Goal: Task Accomplishment & Management: Manage account settings

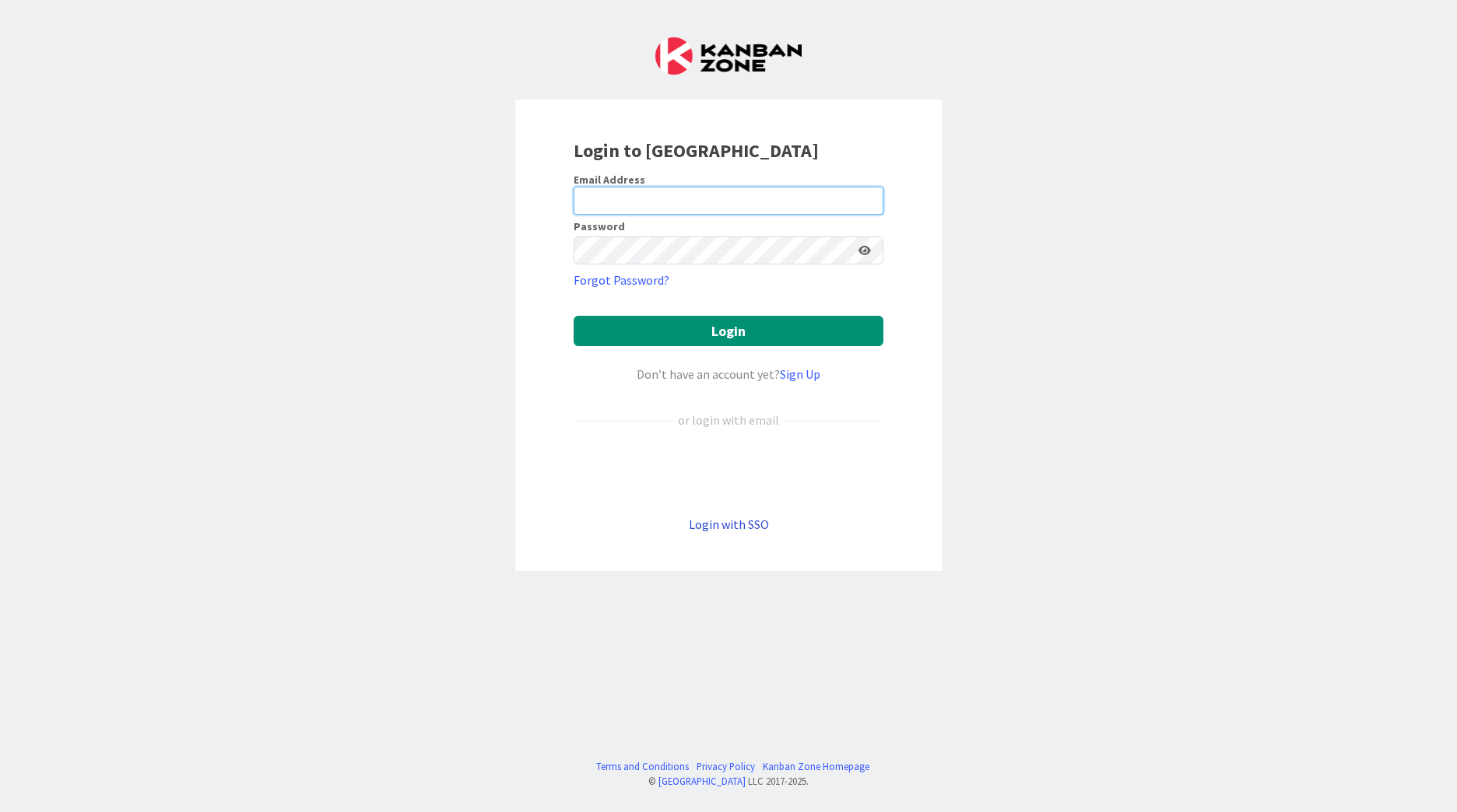
type input "[EMAIL_ADDRESS][PERSON_NAME][DOMAIN_NAME]"
click at [736, 524] on link "Login with SSO" at bounding box center [729, 524] width 80 height 16
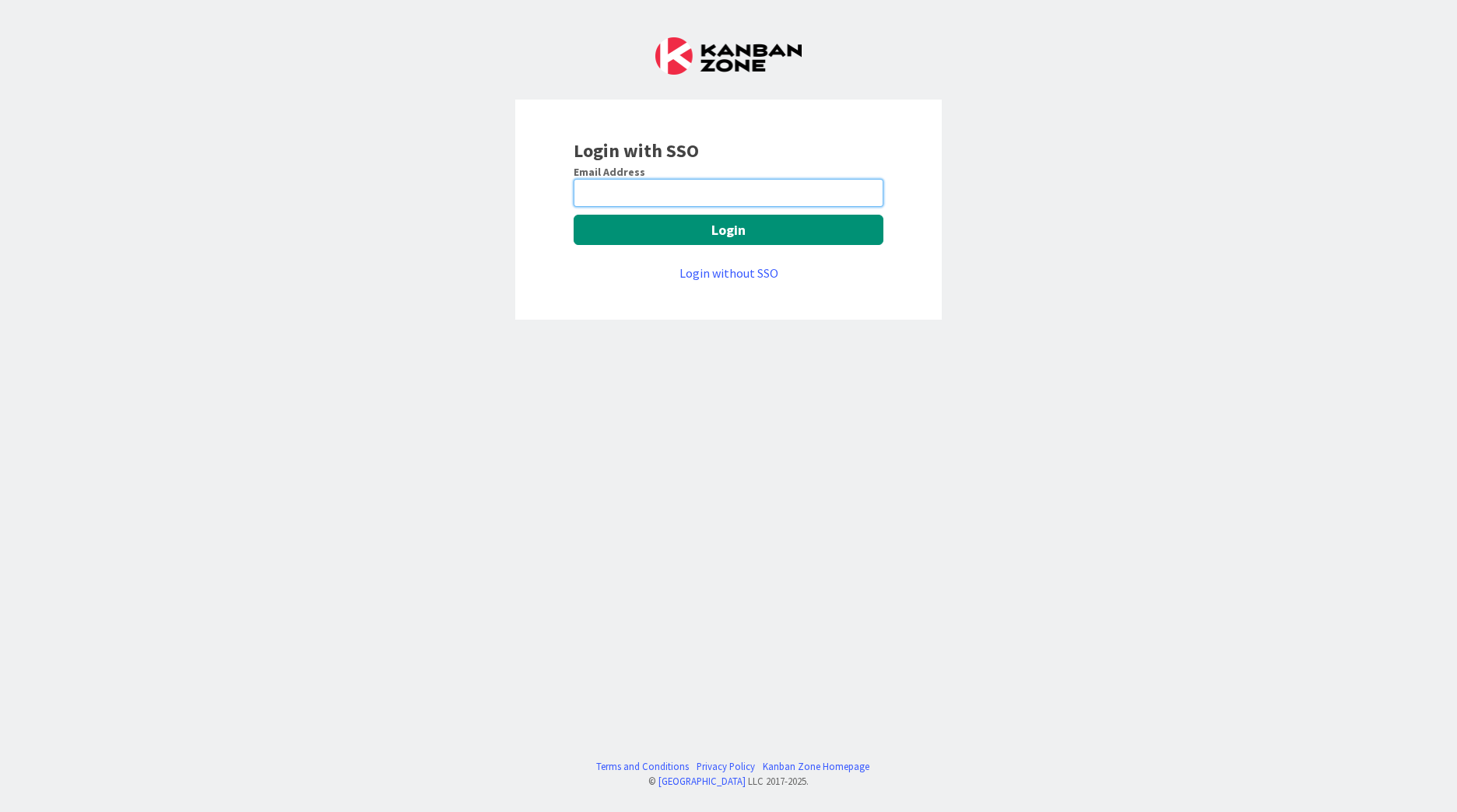
click at [651, 203] on input "email" at bounding box center [728, 193] width 309 height 28
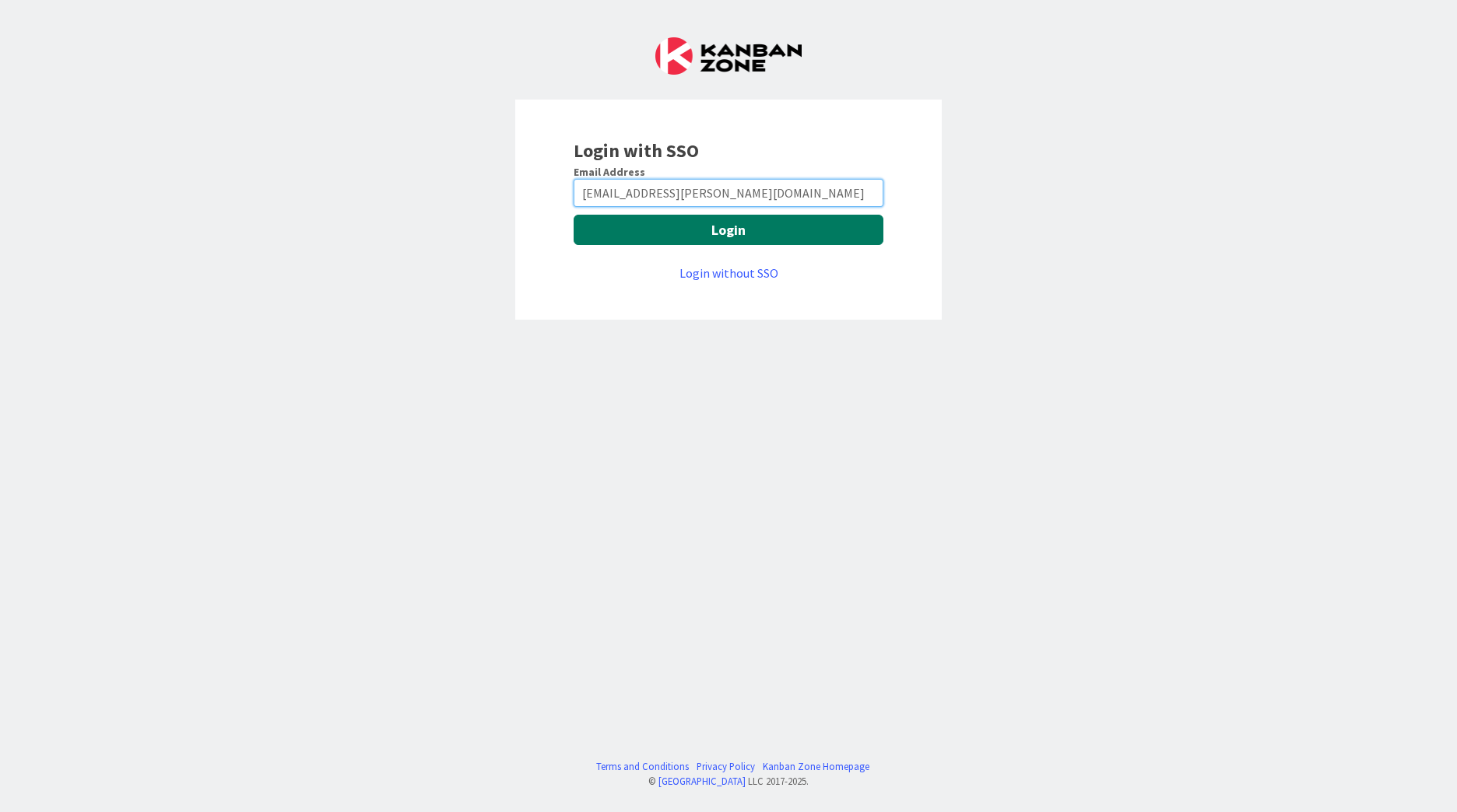
type input "[EMAIL_ADDRESS][PERSON_NAME][DOMAIN_NAME]"
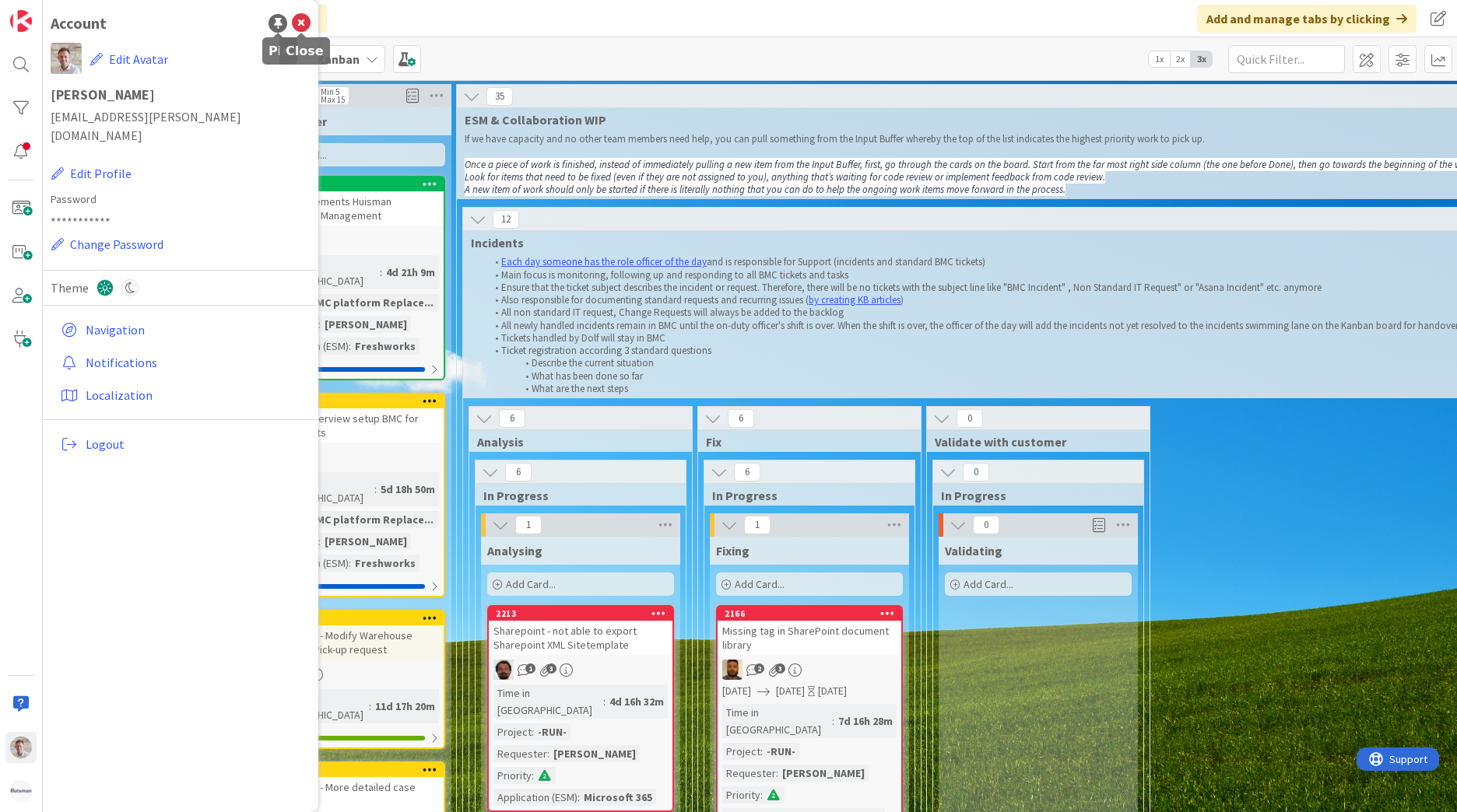
click at [300, 21] on icon at bounding box center [301, 23] width 19 height 19
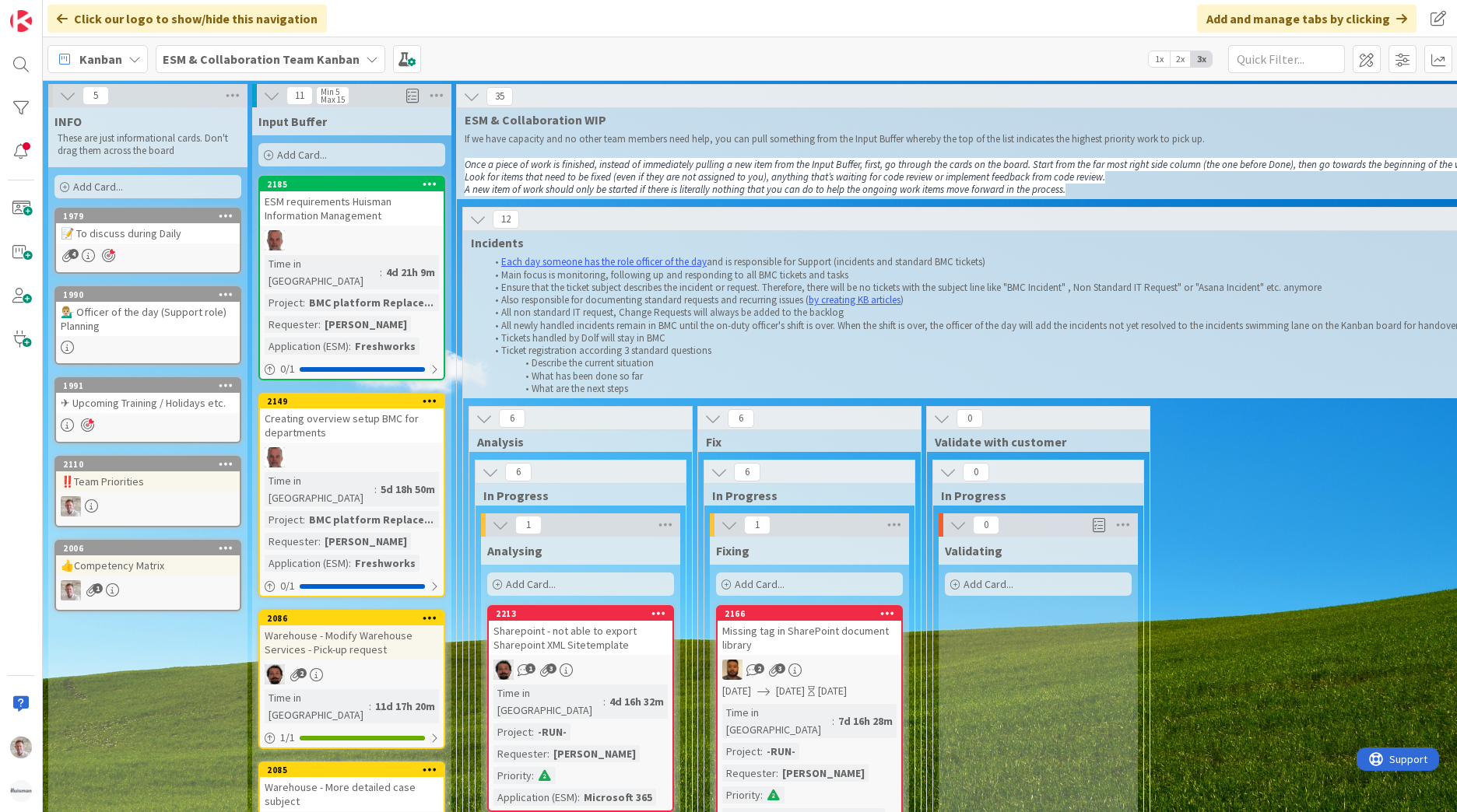
click at [218, 44] on div "Kanban ESM & Collaboration Team Kanban 1x 2x 3x" at bounding box center [750, 59] width 1414 height 43
click at [214, 57] on b "ESM & Collaboration Team Kanban" at bounding box center [261, 59] width 197 height 16
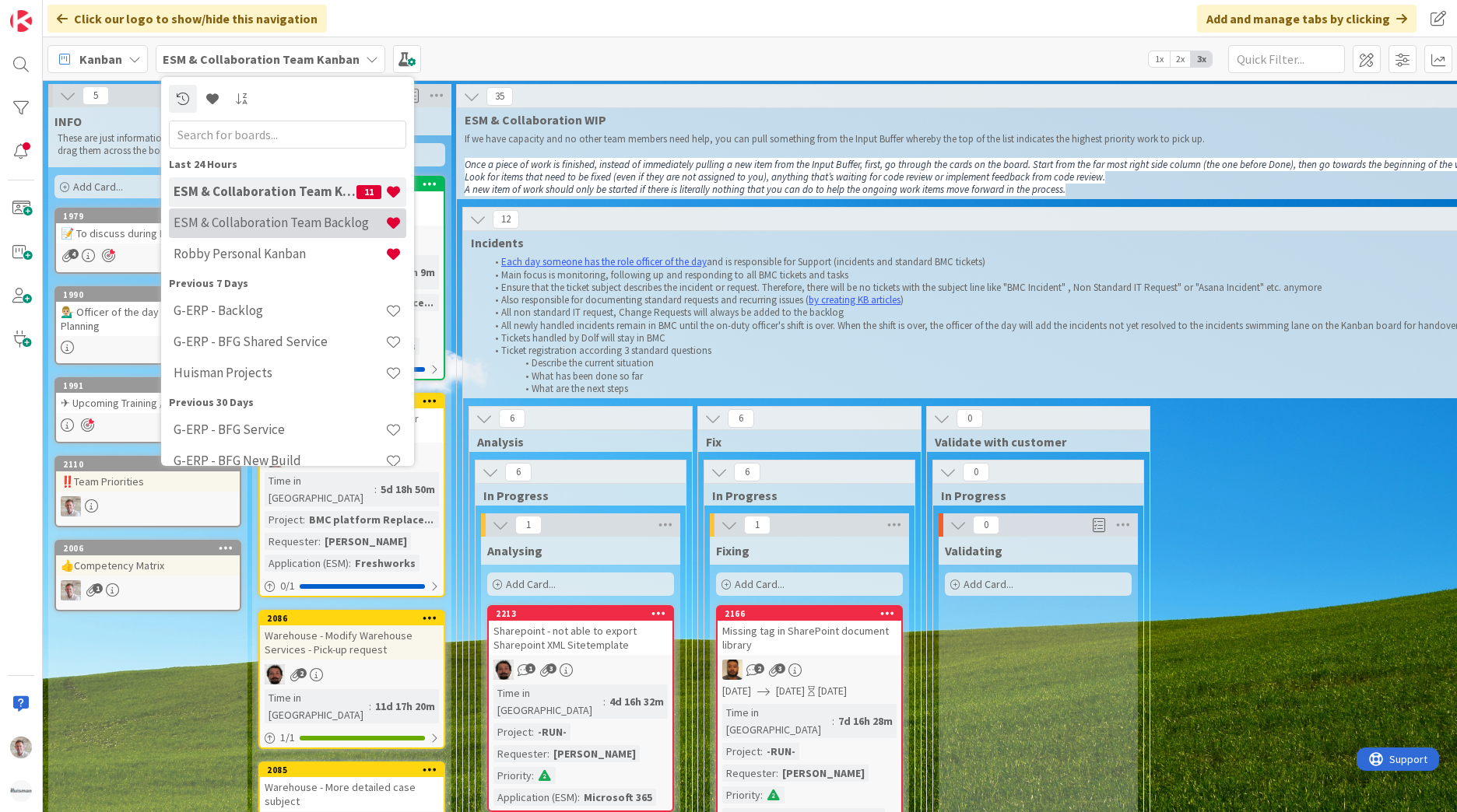
click at [261, 219] on h4 "ESM & Collaboration Team Backlog" at bounding box center [280, 222] width 212 height 16
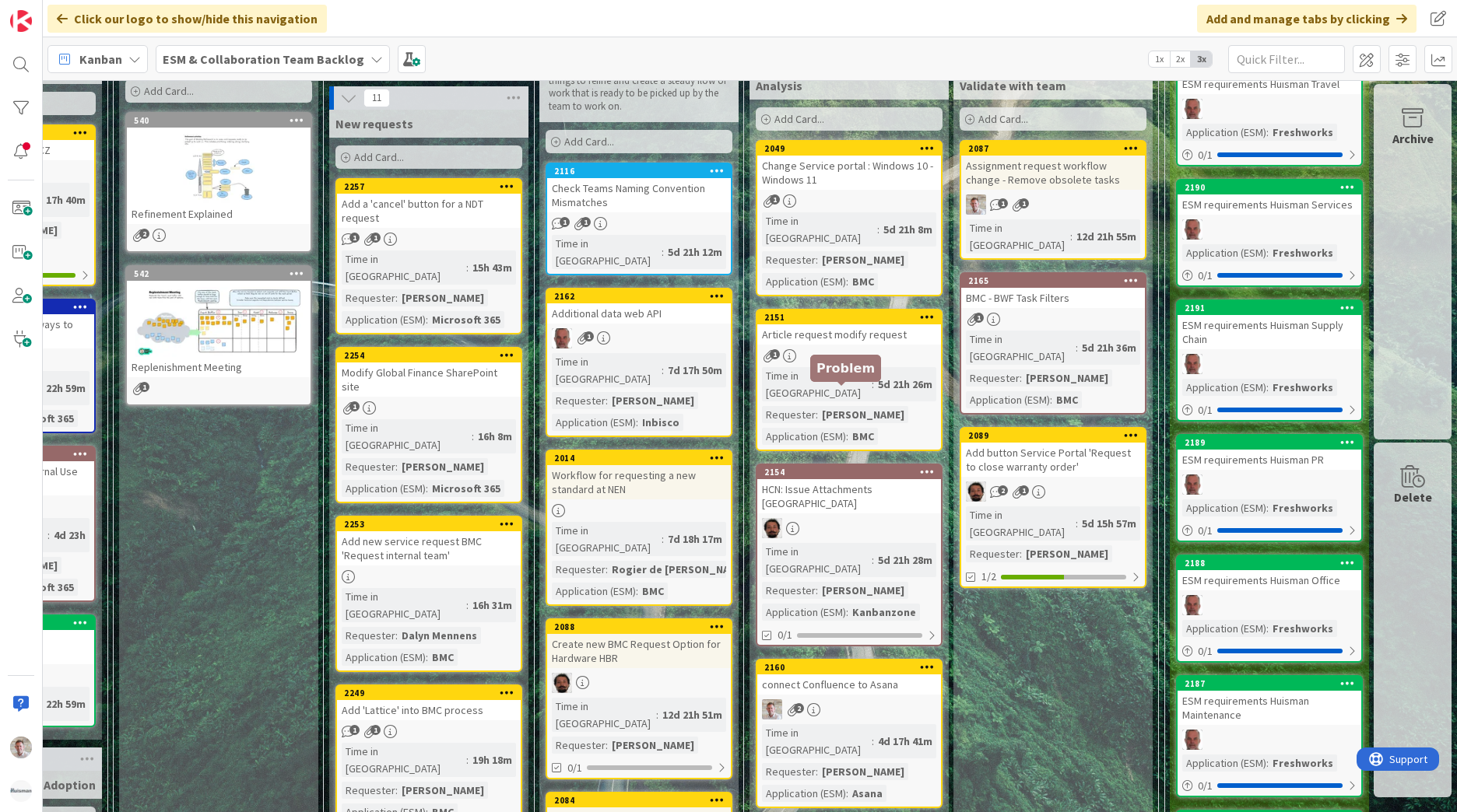
scroll to position [155, 164]
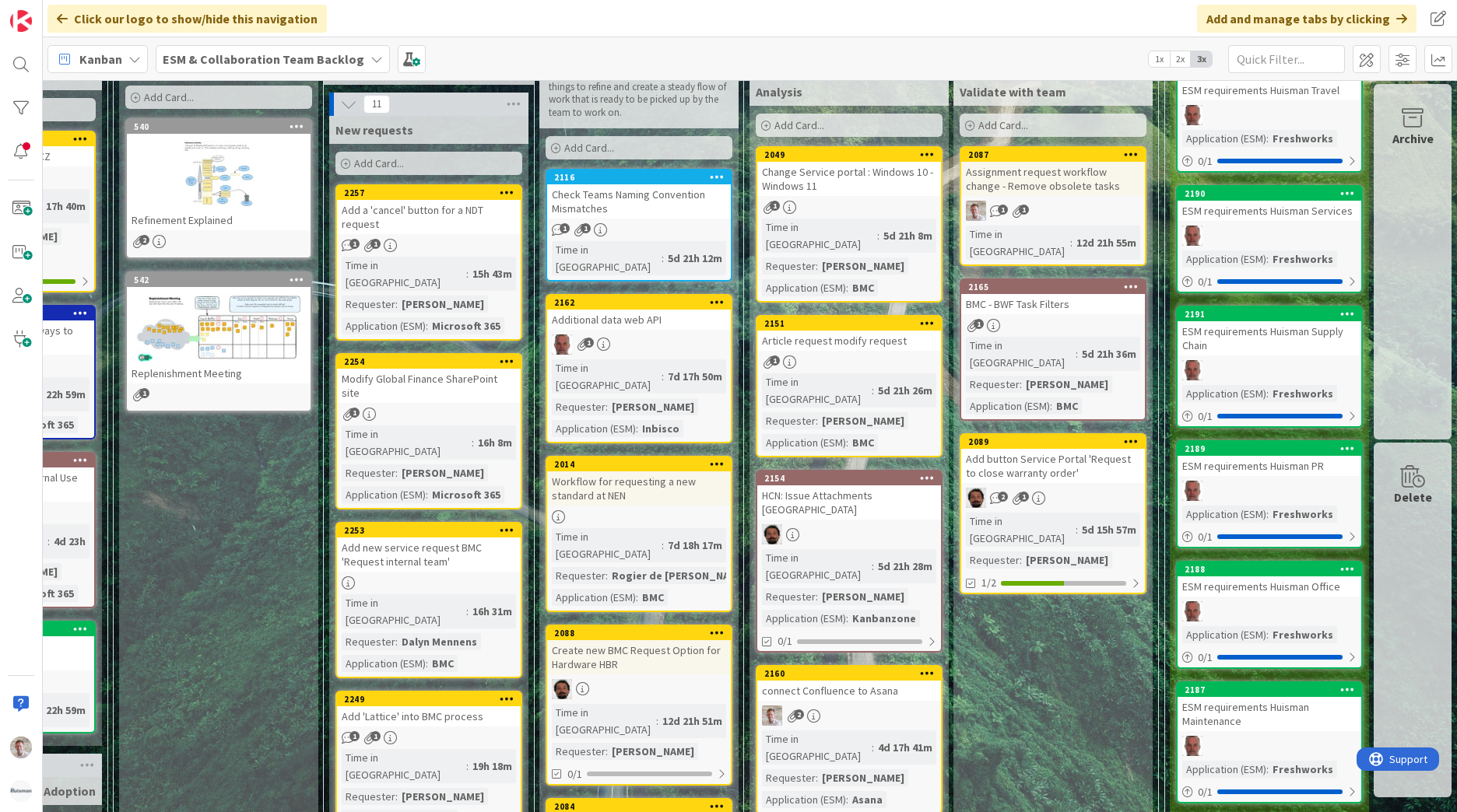
click at [1054, 178] on div "Assignment request workflow change - Remove obsolete tasks" at bounding box center [1053, 179] width 184 height 34
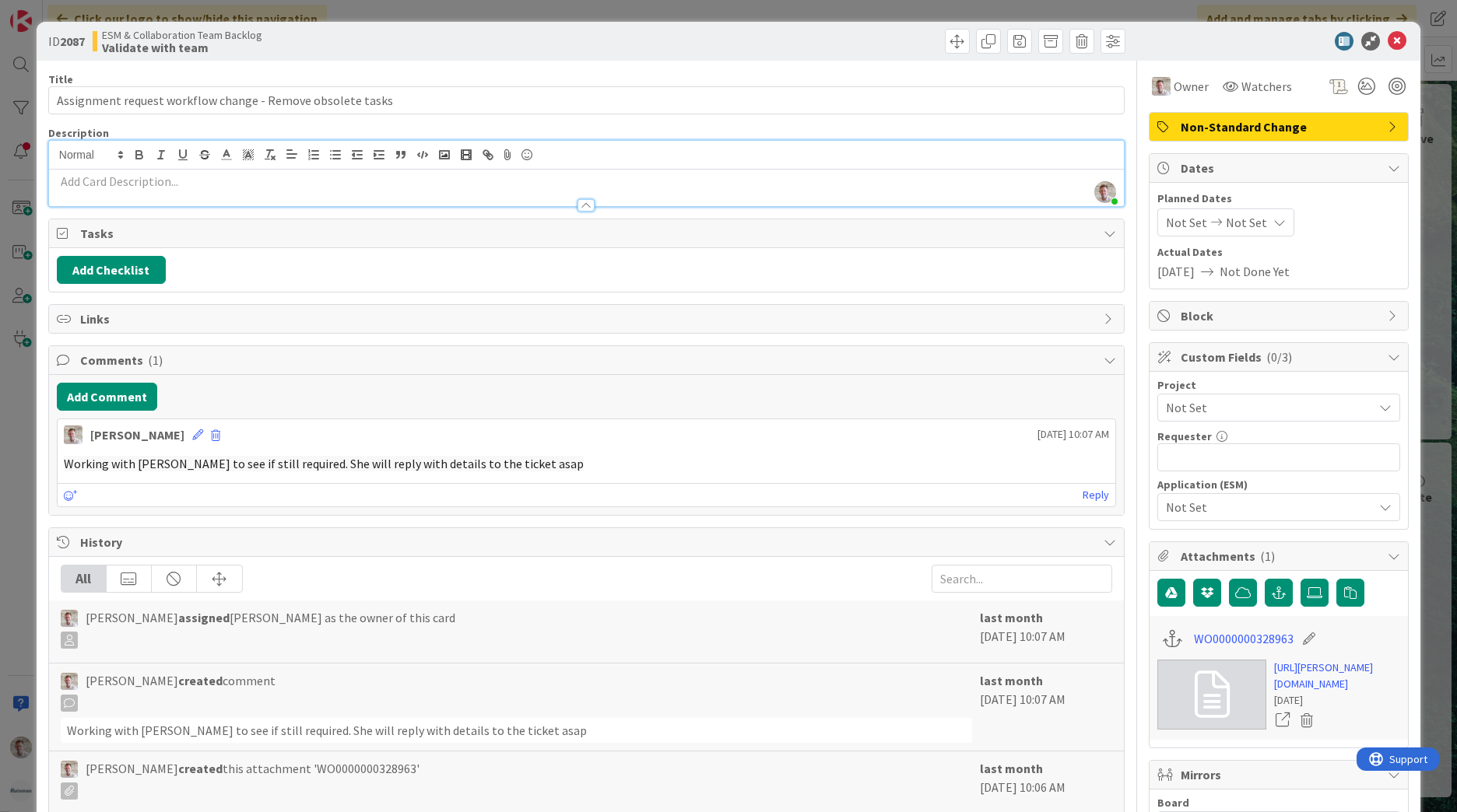
click at [105, 157] on div "Robby de Bie just joined" at bounding box center [586, 173] width 1075 height 65
click at [101, 388] on button "Add Comment" at bounding box center [107, 397] width 100 height 28
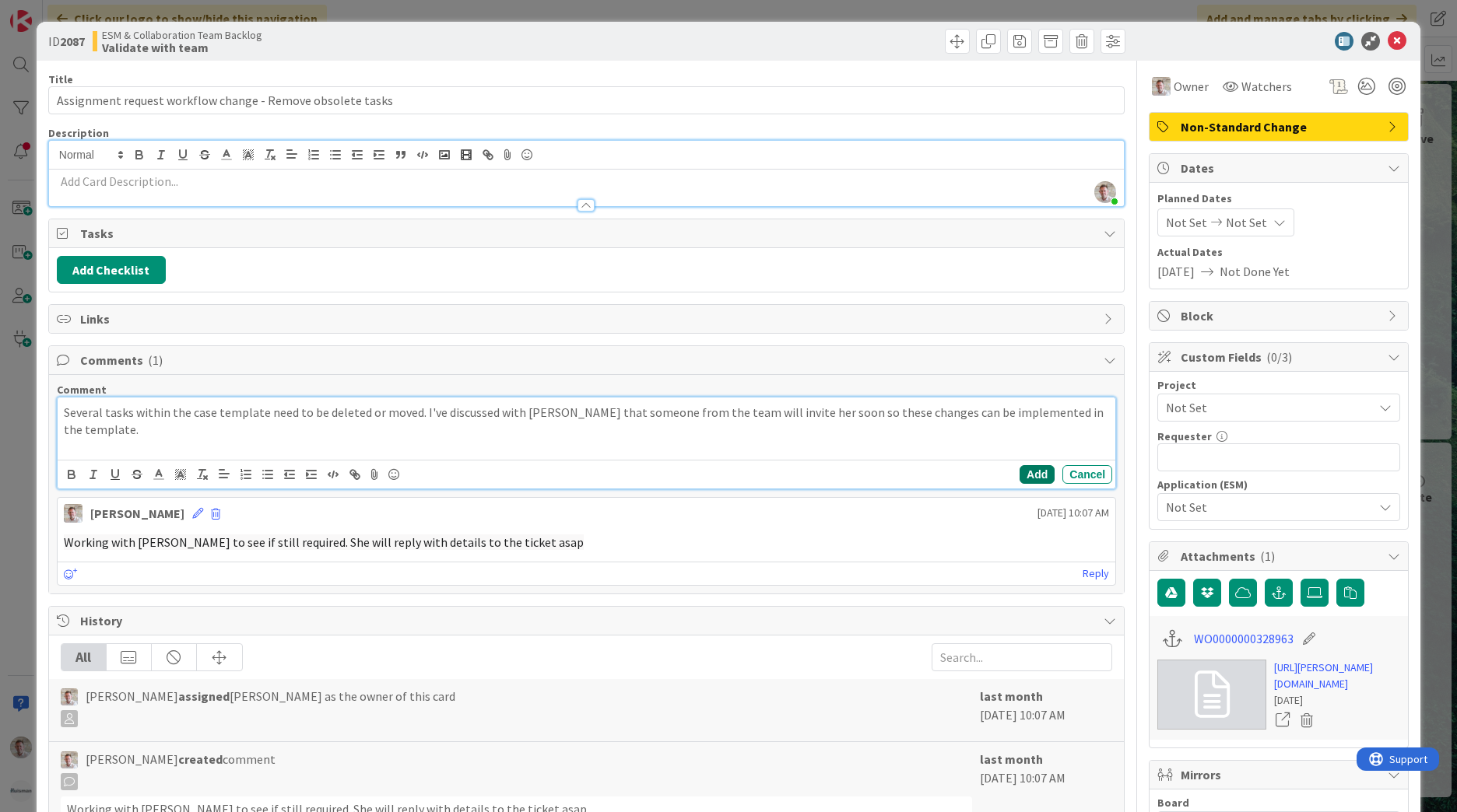
click at [1033, 480] on button "Add" at bounding box center [1037, 475] width 35 height 19
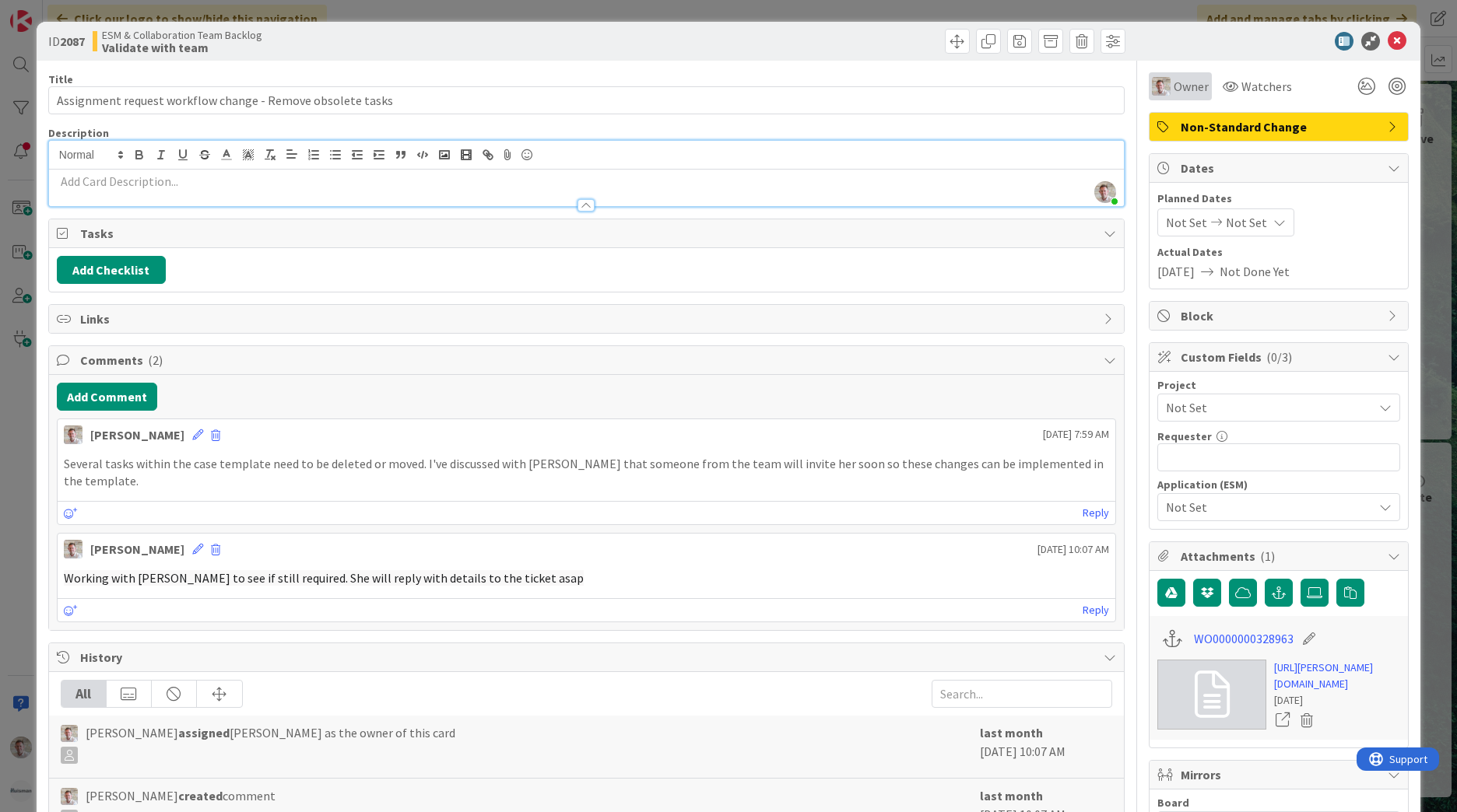
click at [1177, 89] on span "Owner" at bounding box center [1191, 86] width 35 height 19
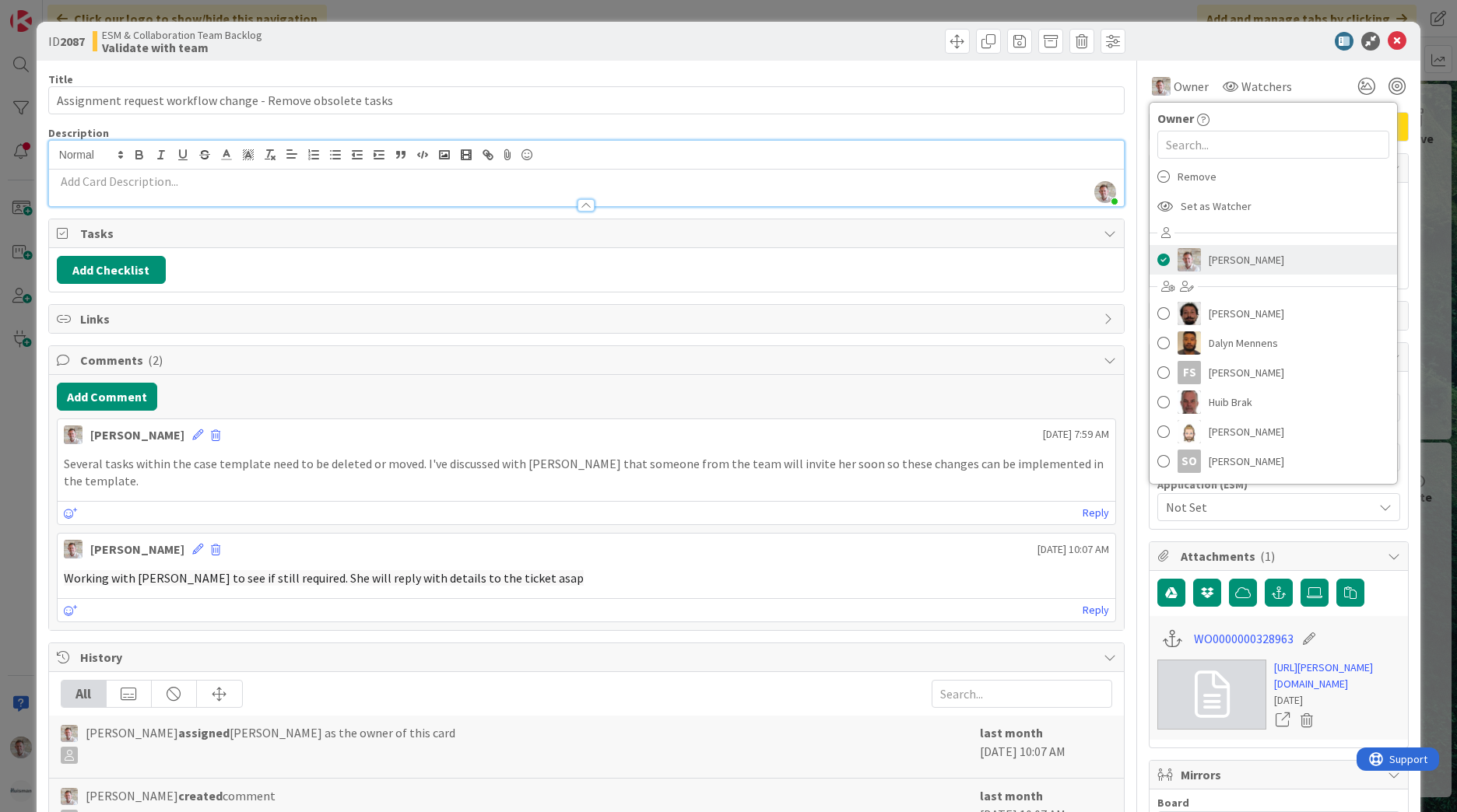
click at [1157, 257] on span at bounding box center [1163, 260] width 12 height 23
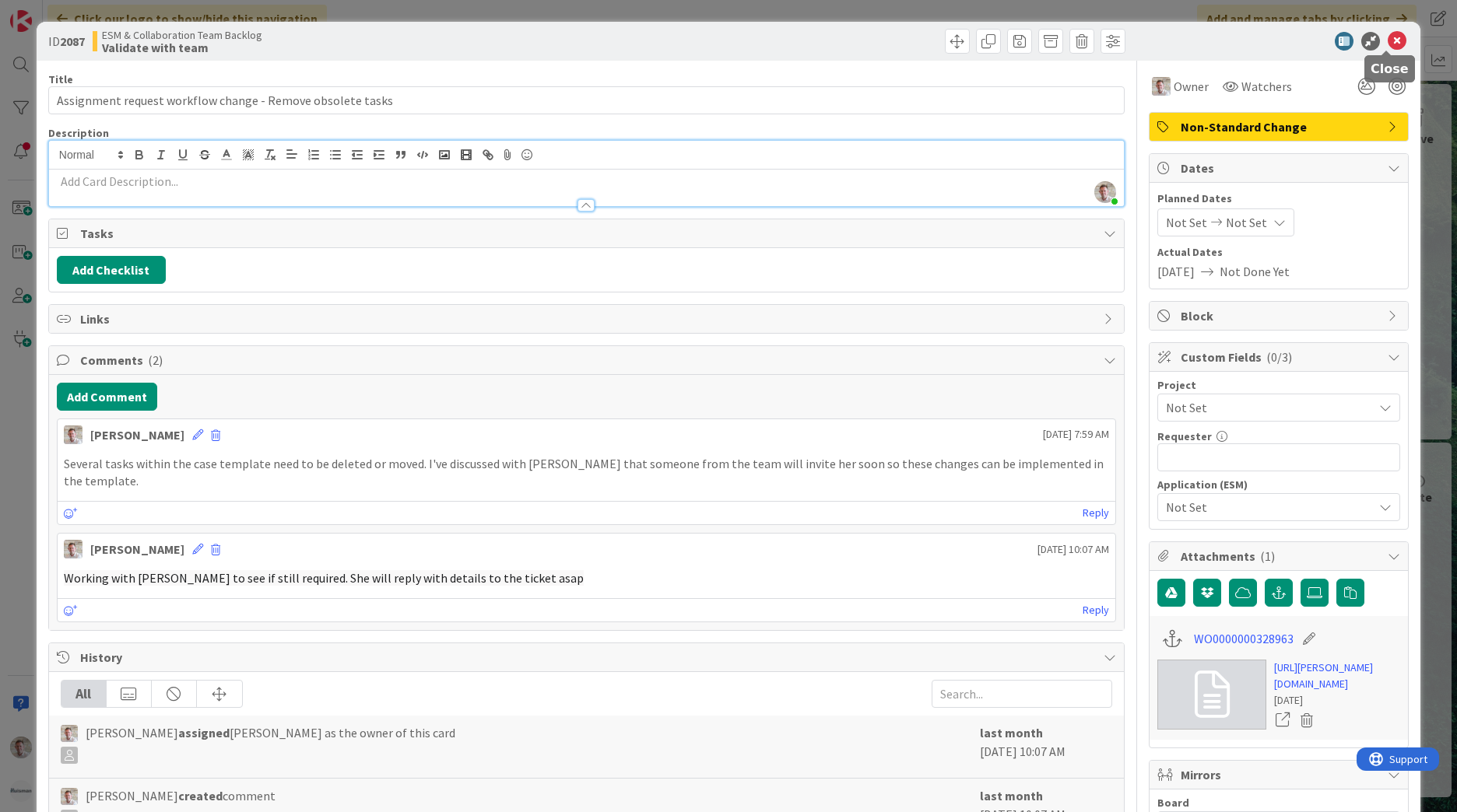
click at [1390, 48] on icon at bounding box center [1397, 41] width 19 height 19
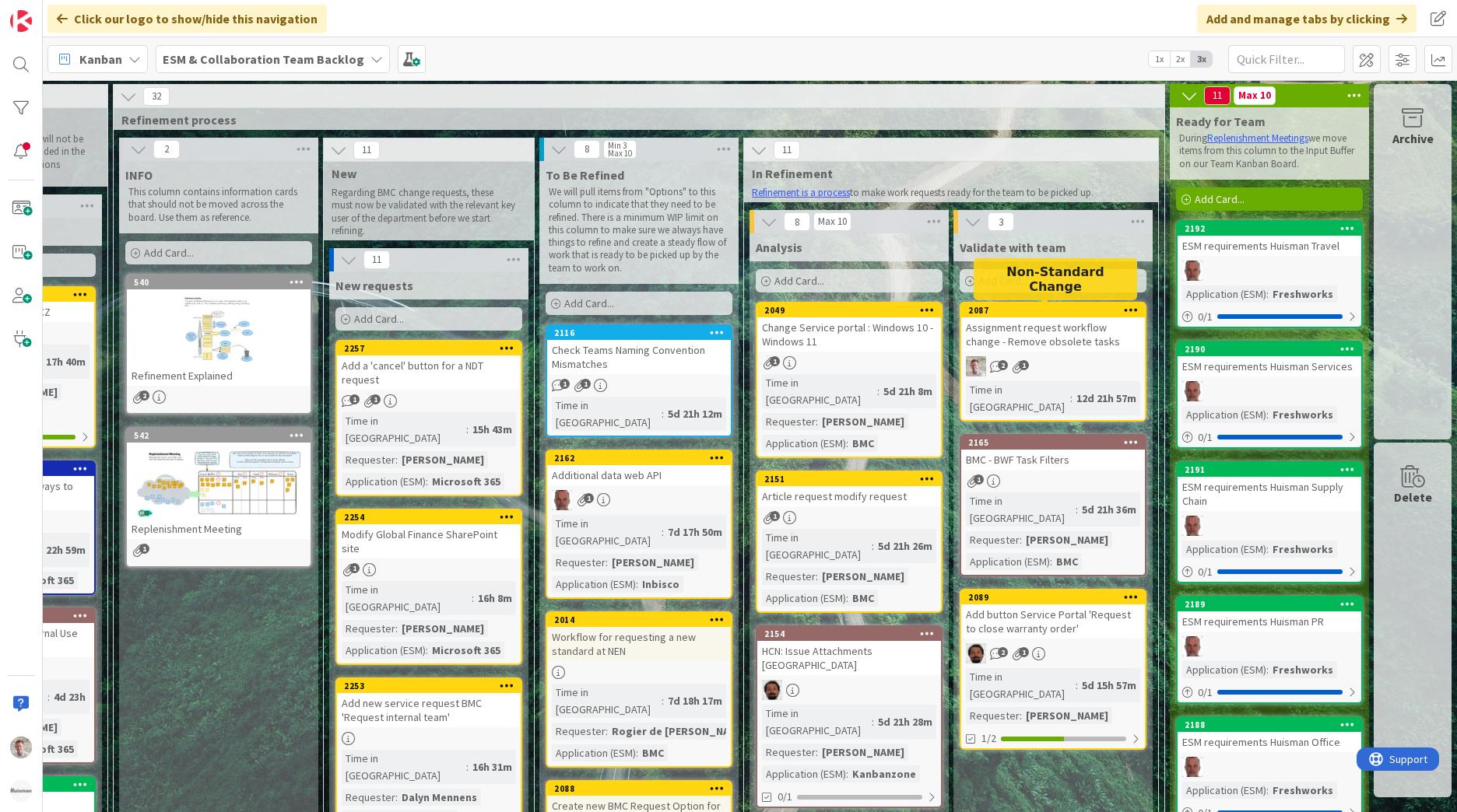
click at [1057, 325] on div "Assignment request workflow change - Remove obsolete tasks" at bounding box center [1053, 334] width 184 height 34
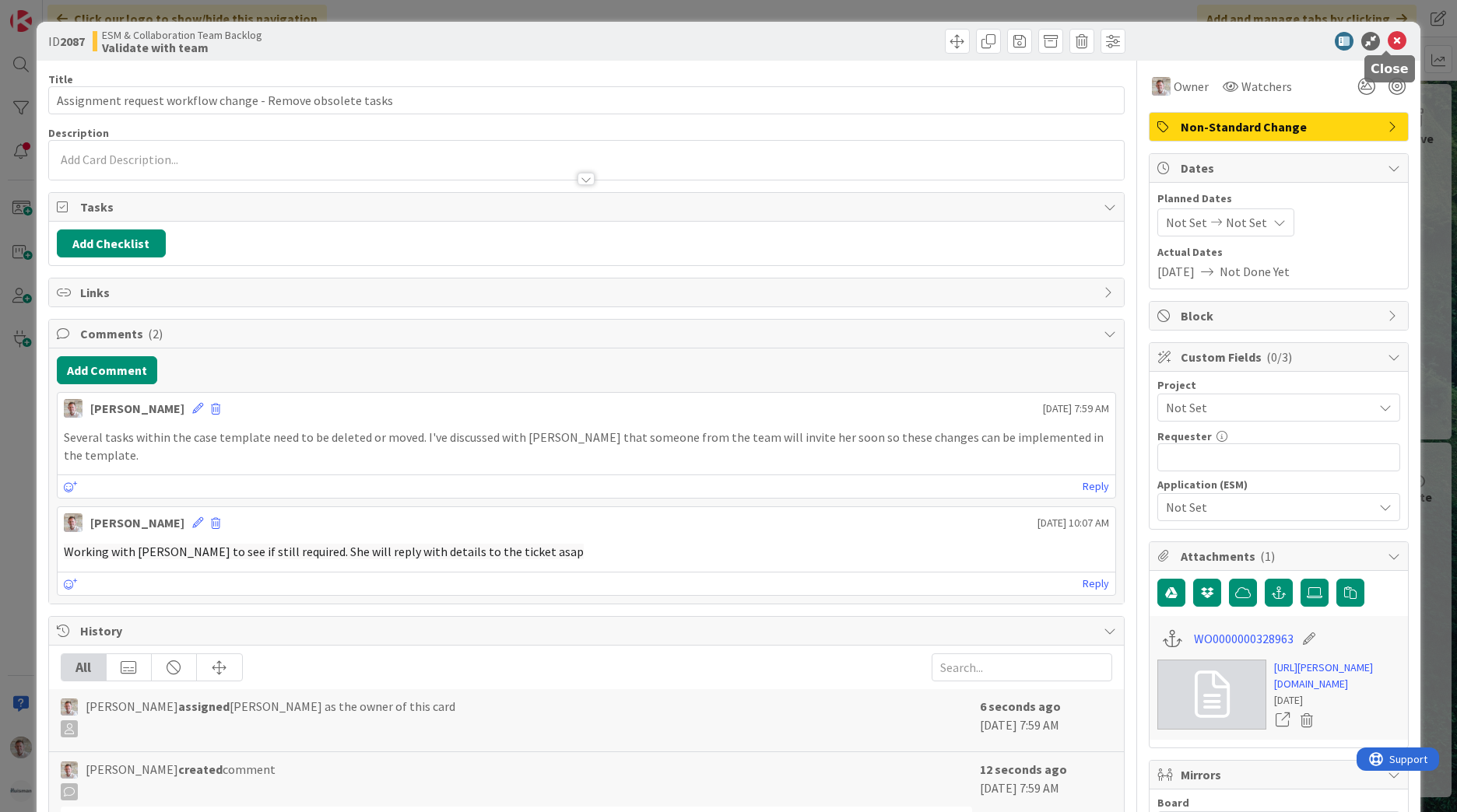
click at [1388, 43] on icon at bounding box center [1397, 41] width 19 height 19
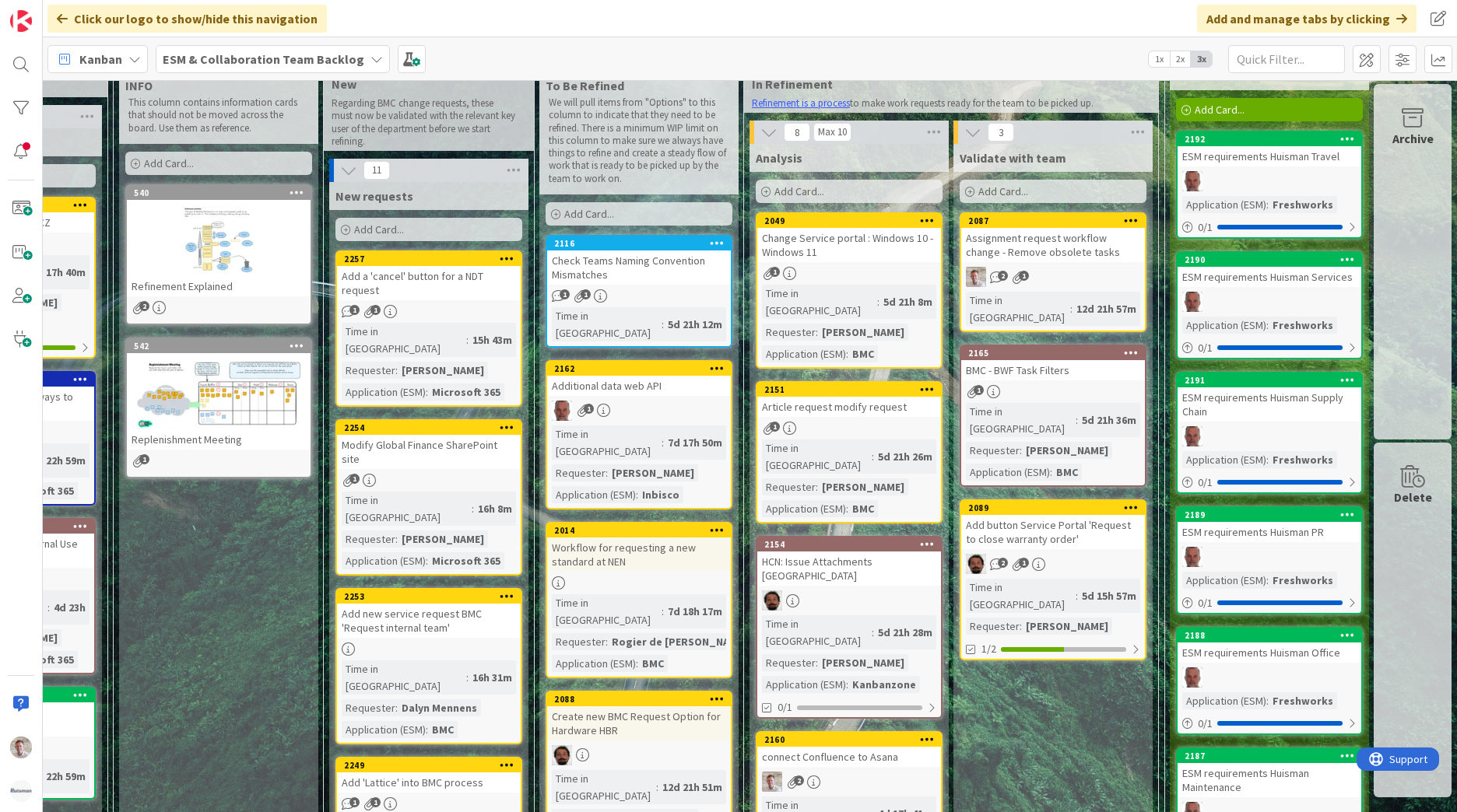
scroll to position [0, 164]
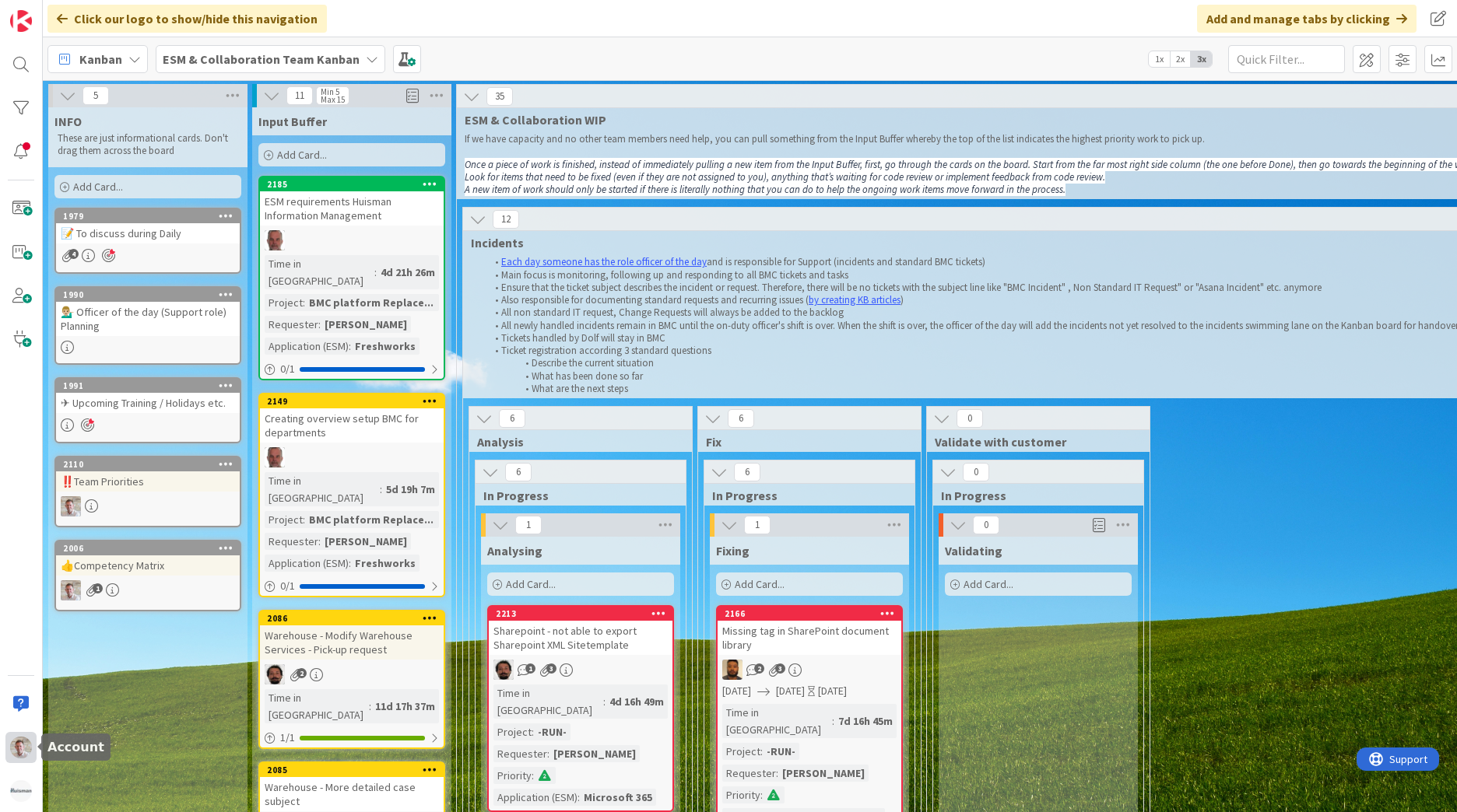
click at [31, 746] on img at bounding box center [21, 748] width 22 height 21
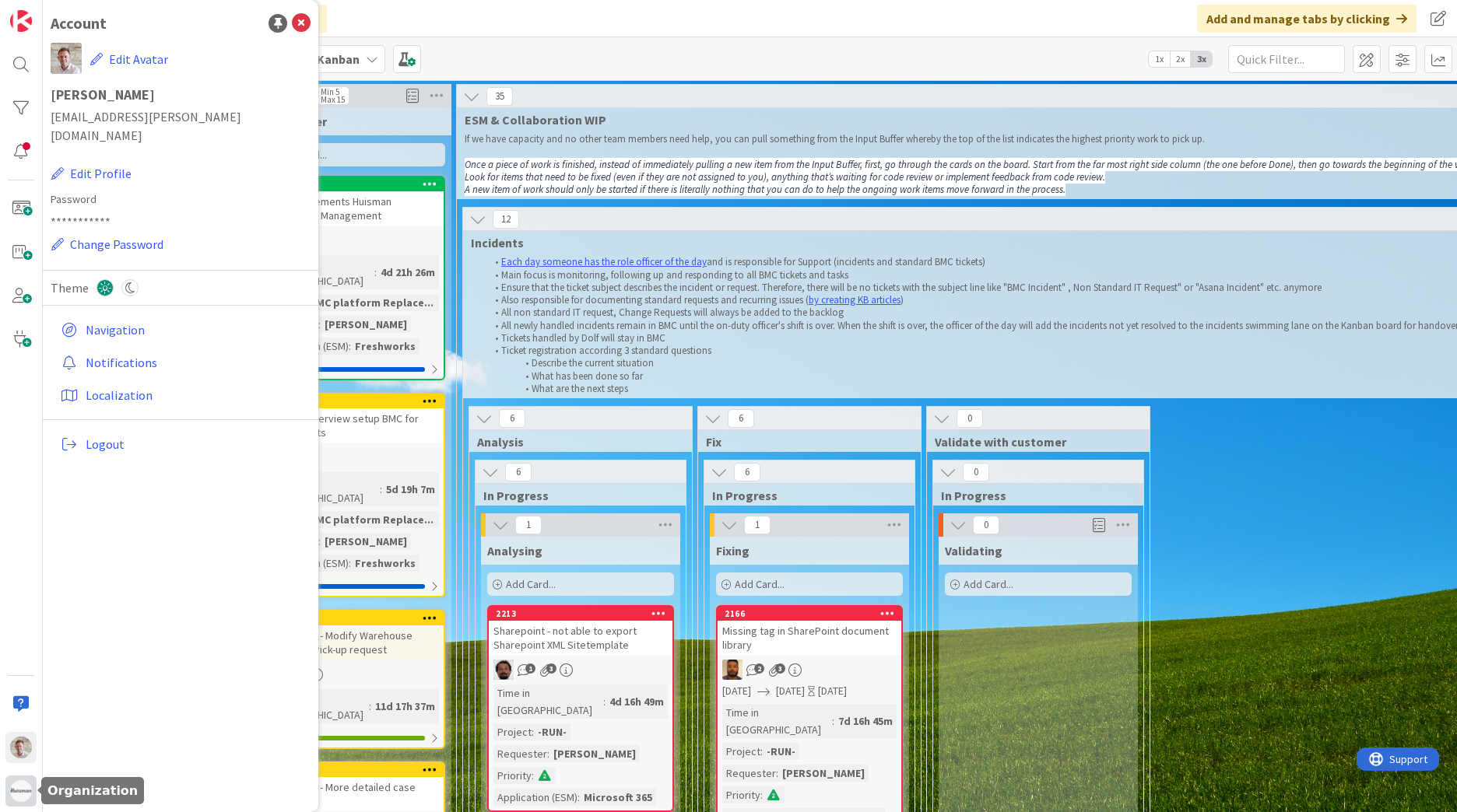
click at [22, 797] on img at bounding box center [21, 791] width 22 height 21
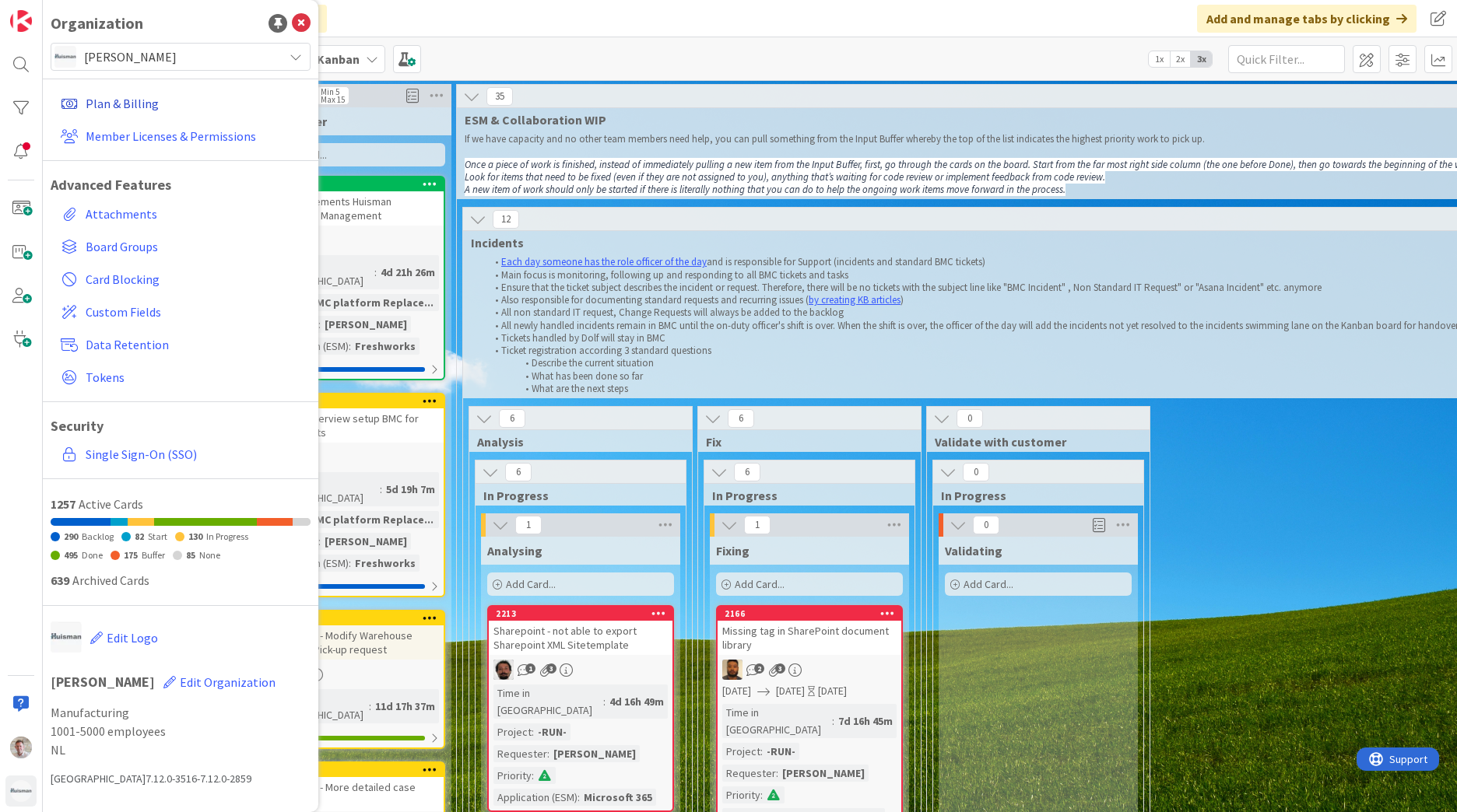
click at [118, 100] on link "Plan & Billing" at bounding box center [183, 103] width 256 height 28
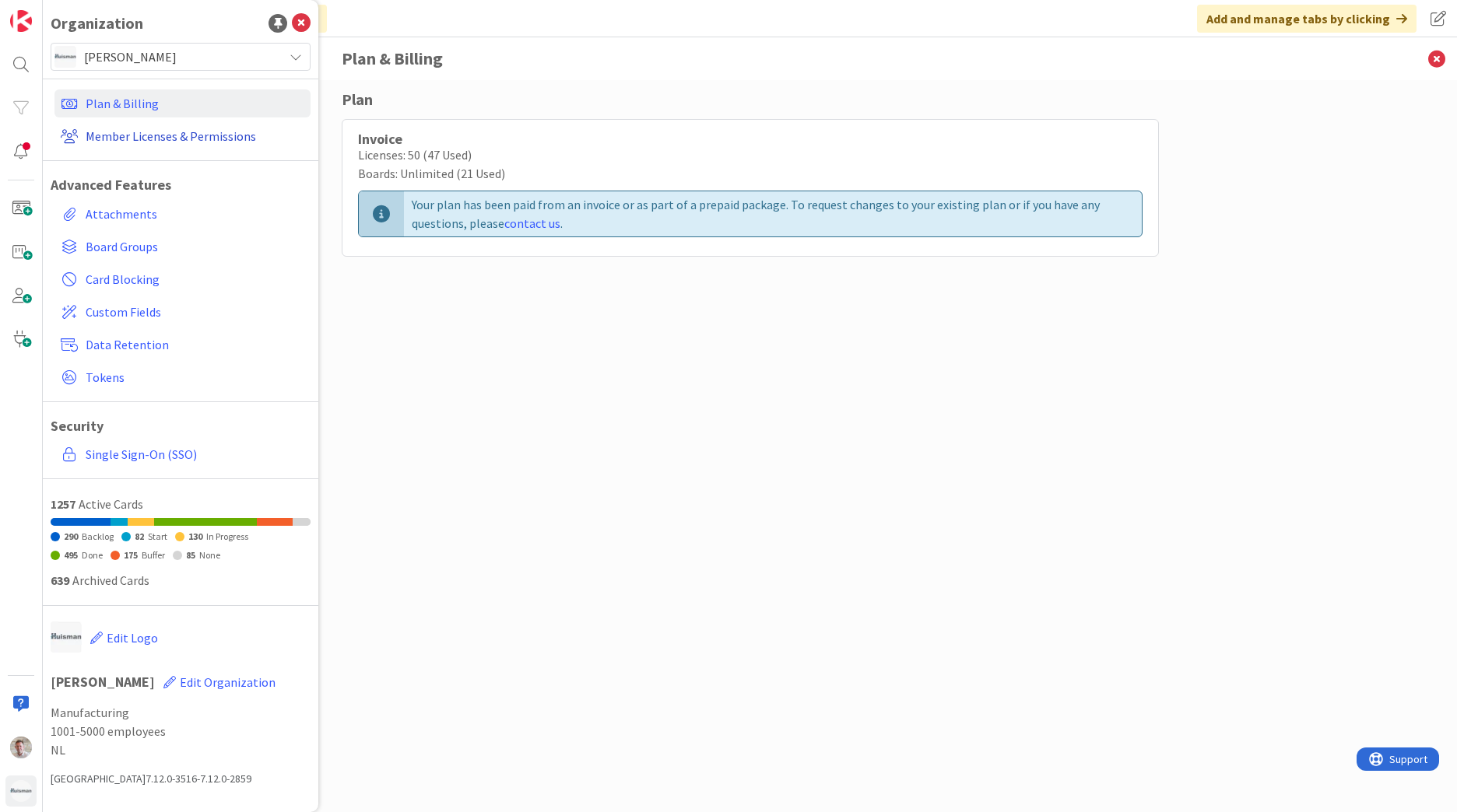
click at [138, 131] on link "Member Licenses & Permissions" at bounding box center [183, 136] width 256 height 28
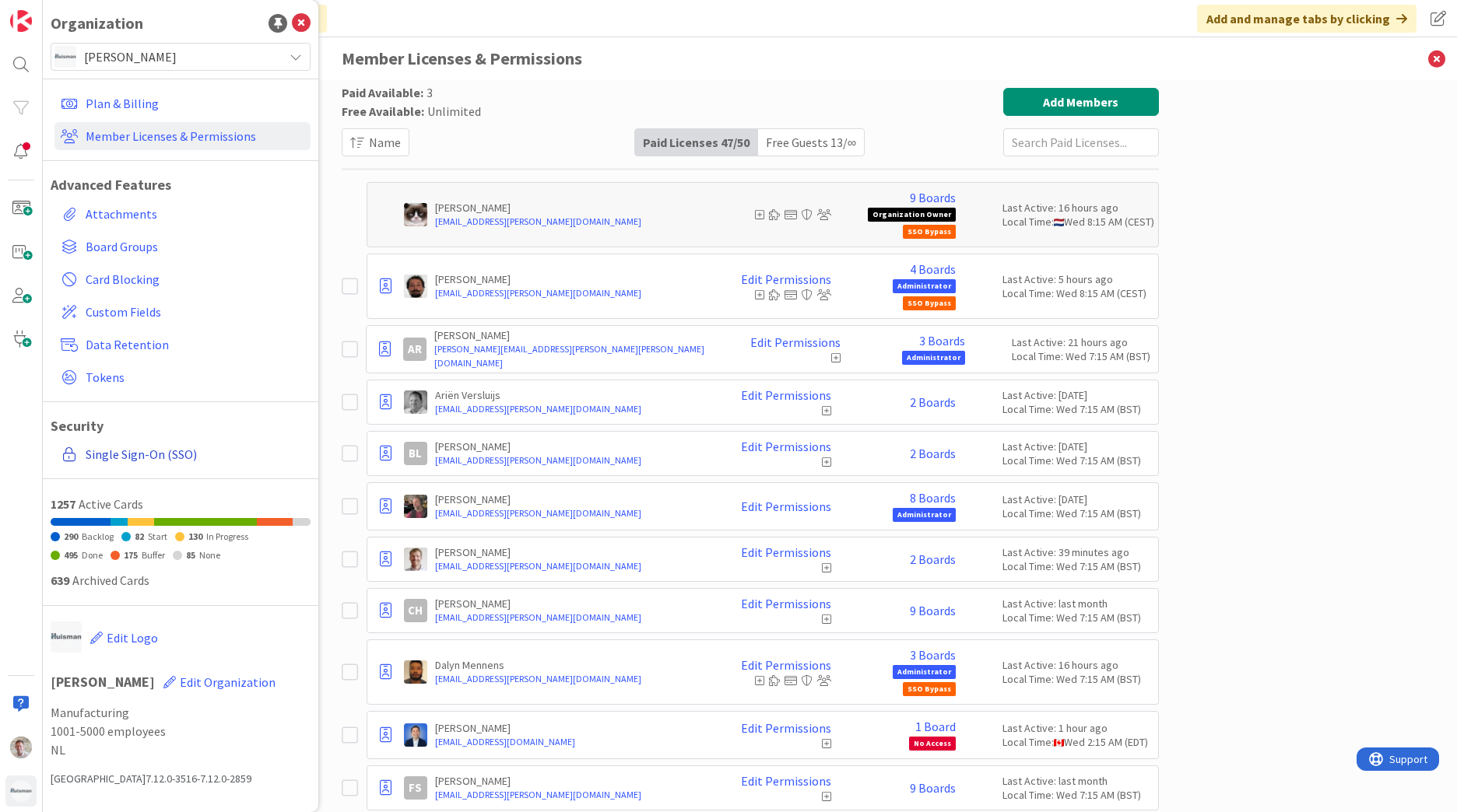
click at [123, 451] on link "Single Sign-On (SSO)" at bounding box center [183, 455] width 256 height 28
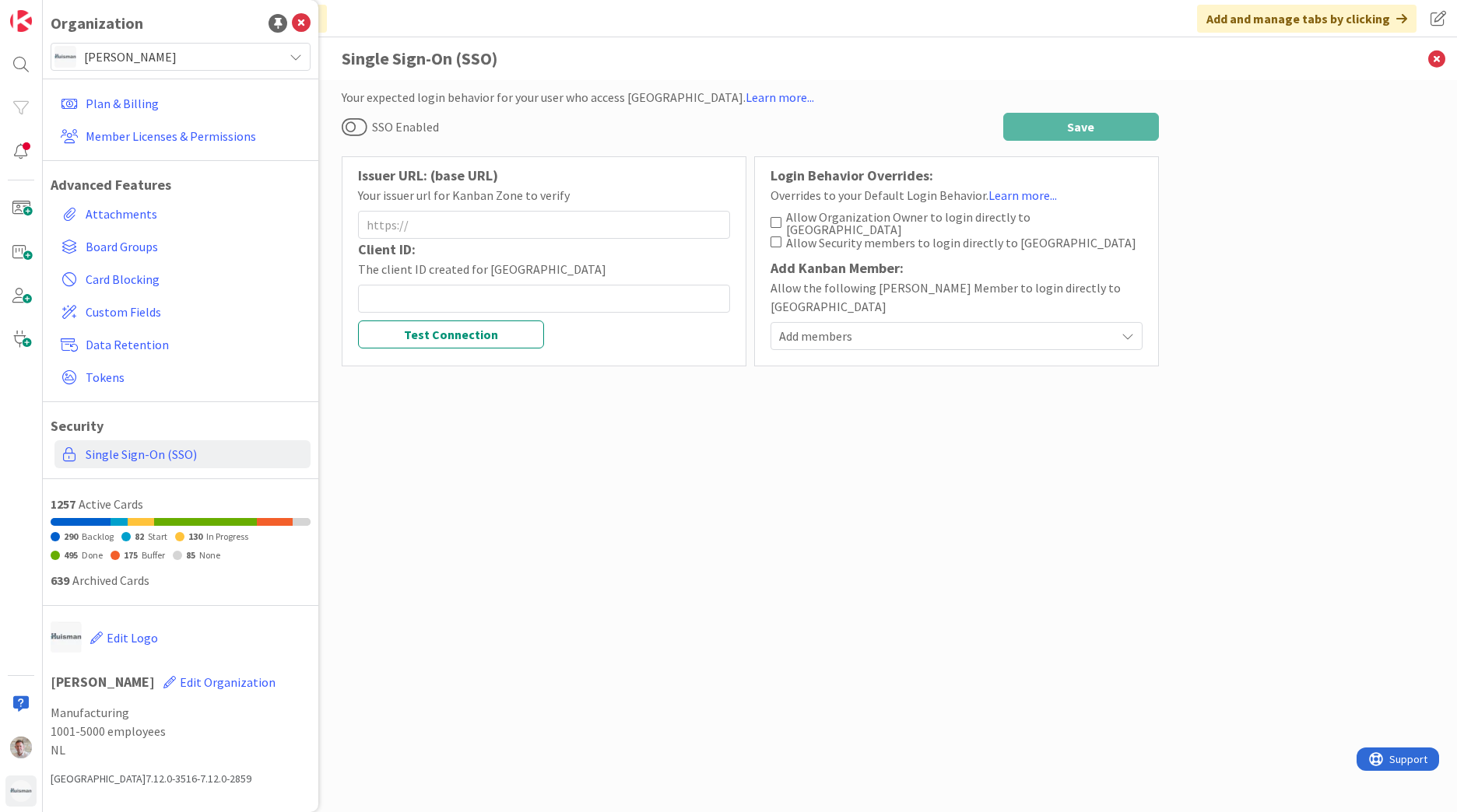
type input "https://login.microsoftonline.com/1b6121ea-4380-4bf4-9d20-951a9f3dc14c/v2.0/.we…"
type input "56878d46-b86b-4768-bbb0-01250c73968f"
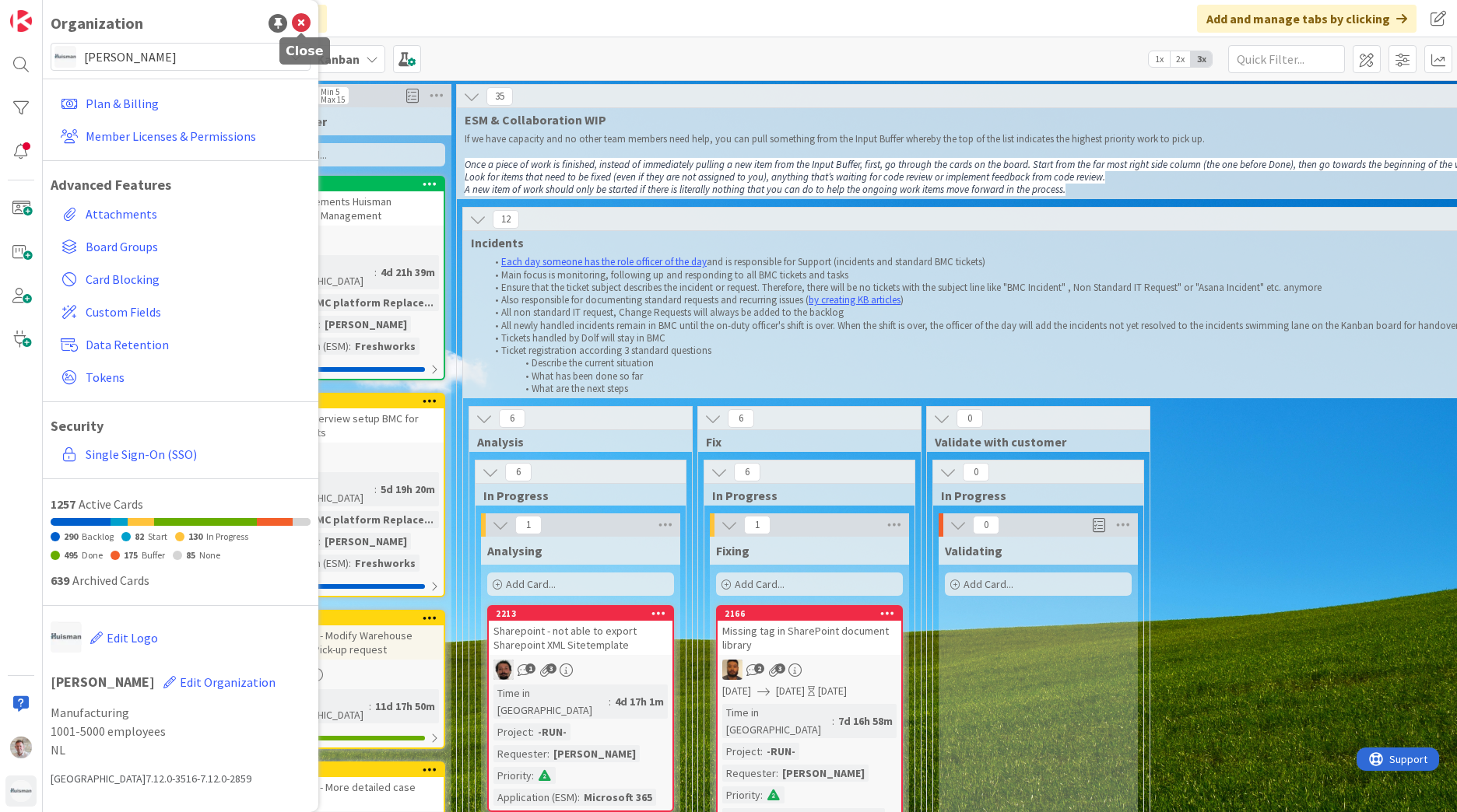
click at [294, 18] on icon at bounding box center [301, 23] width 19 height 19
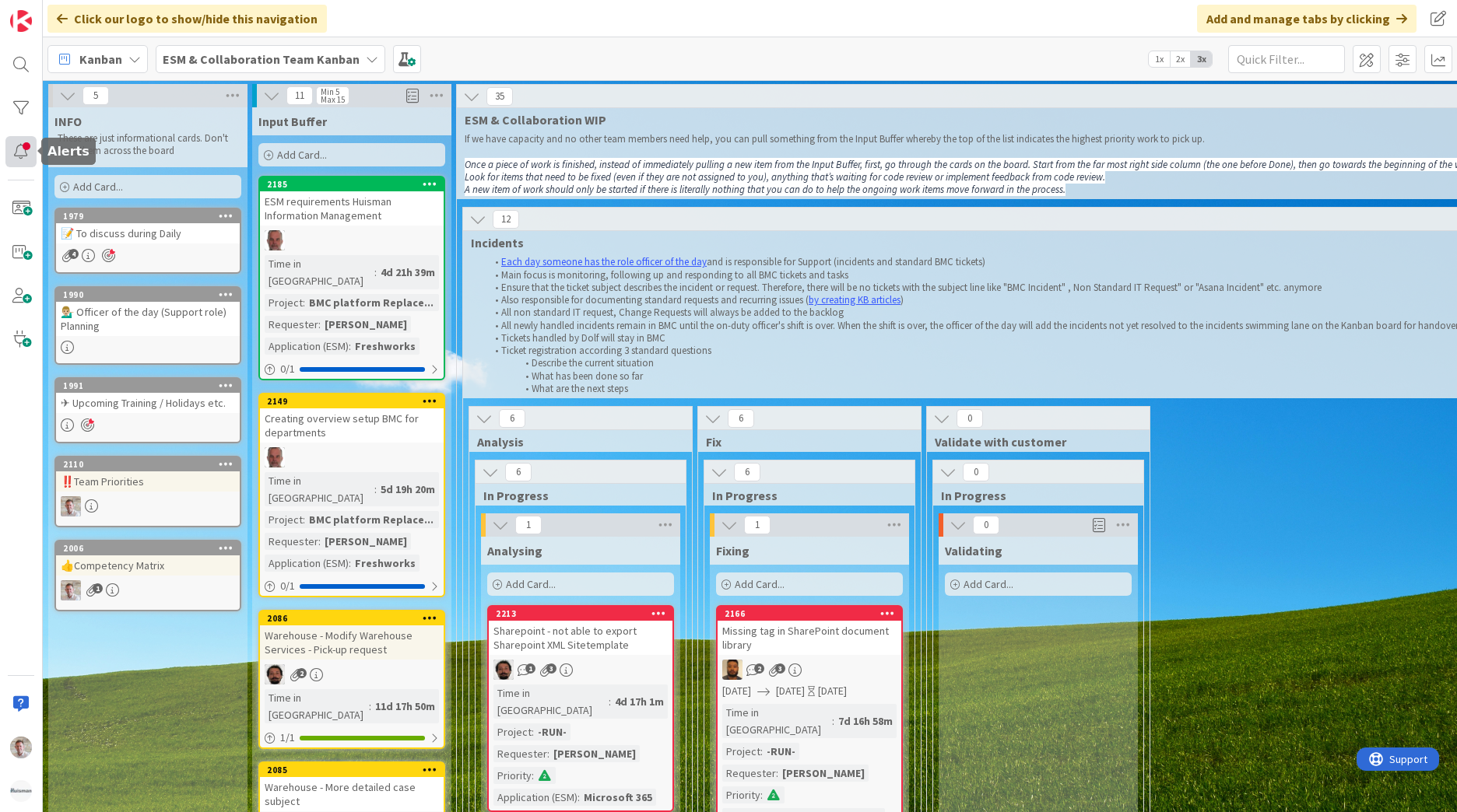
click at [30, 156] on div at bounding box center [22, 152] width 31 height 31
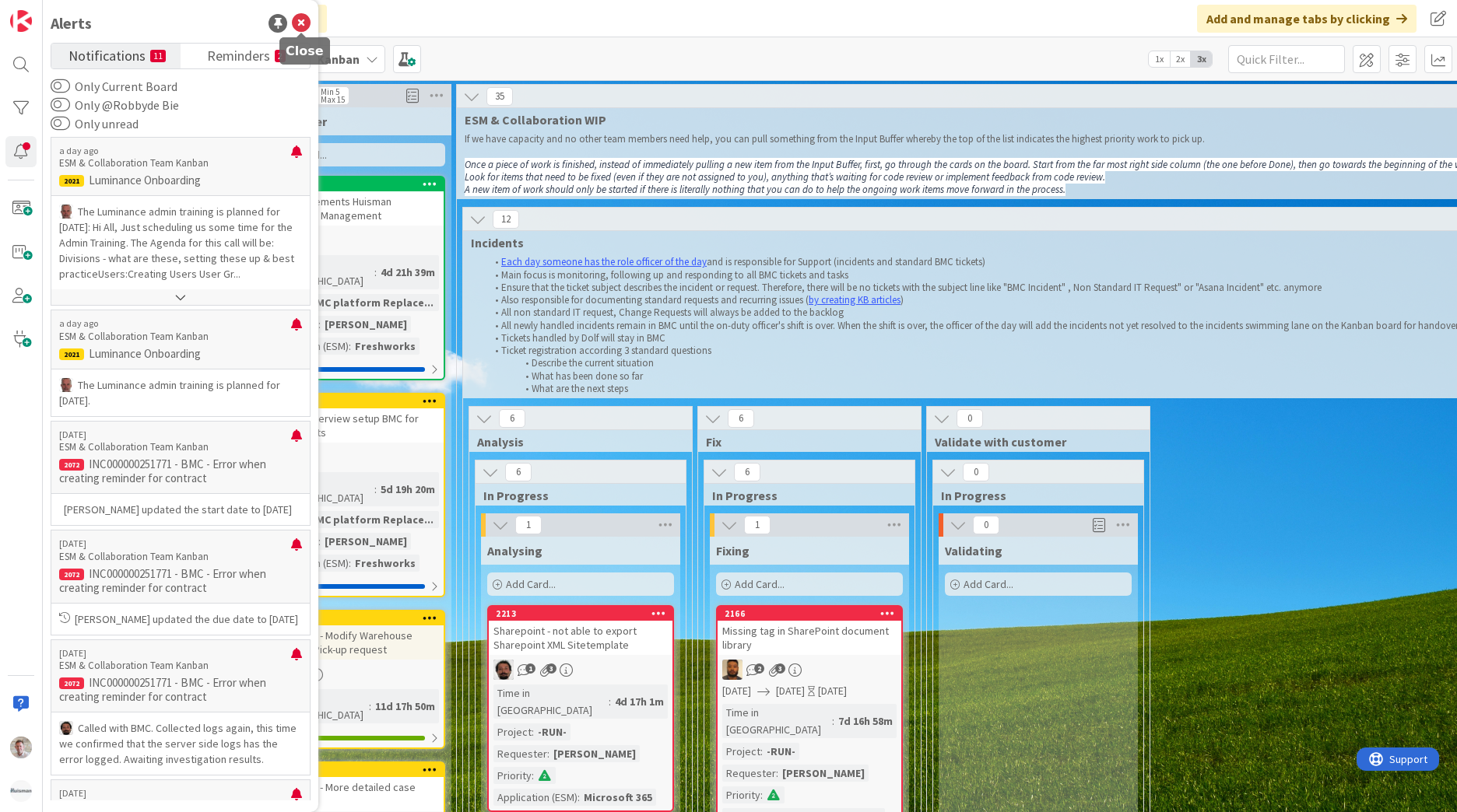
click at [298, 19] on icon at bounding box center [301, 23] width 19 height 19
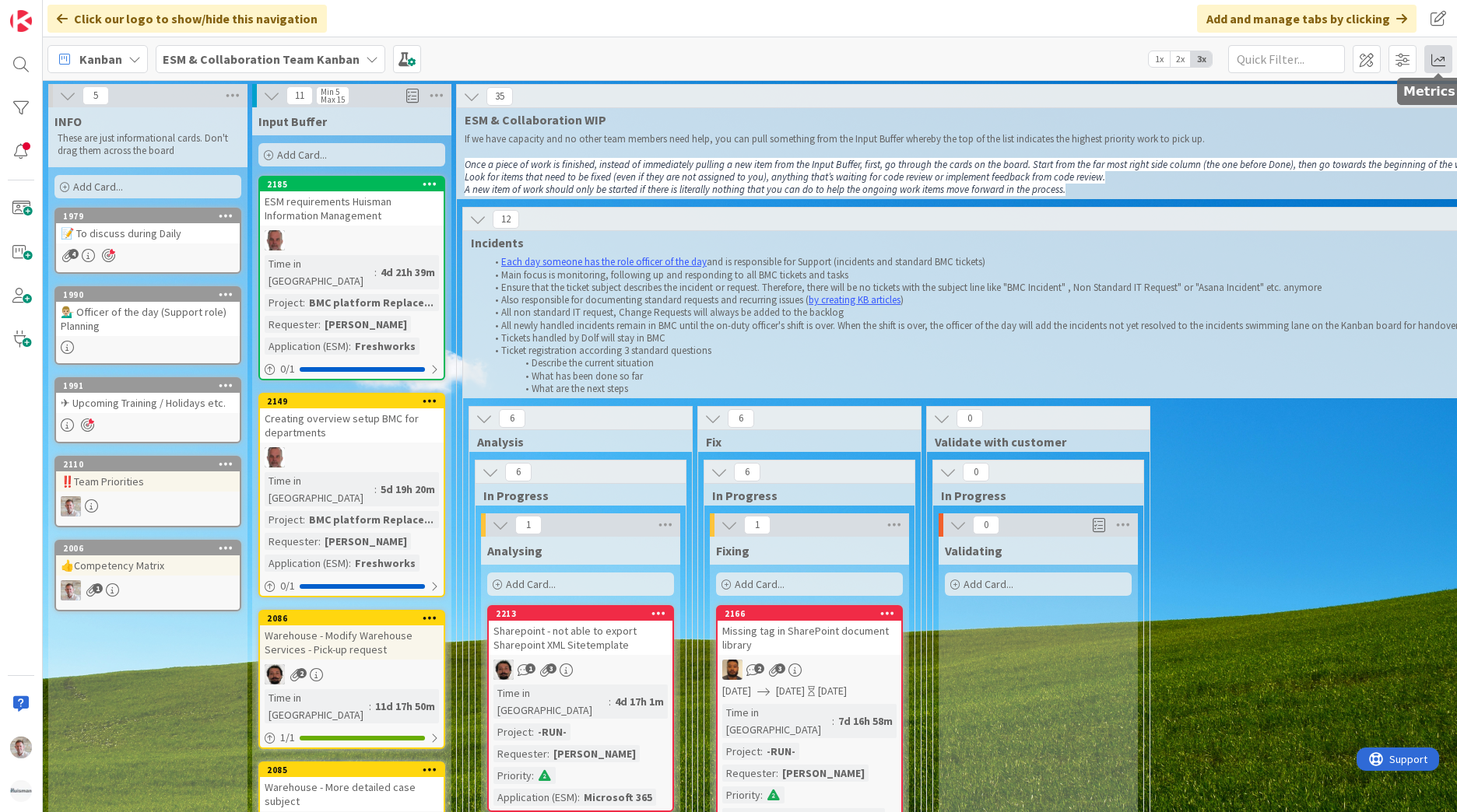
click at [1433, 59] on span at bounding box center [1439, 60] width 28 height 28
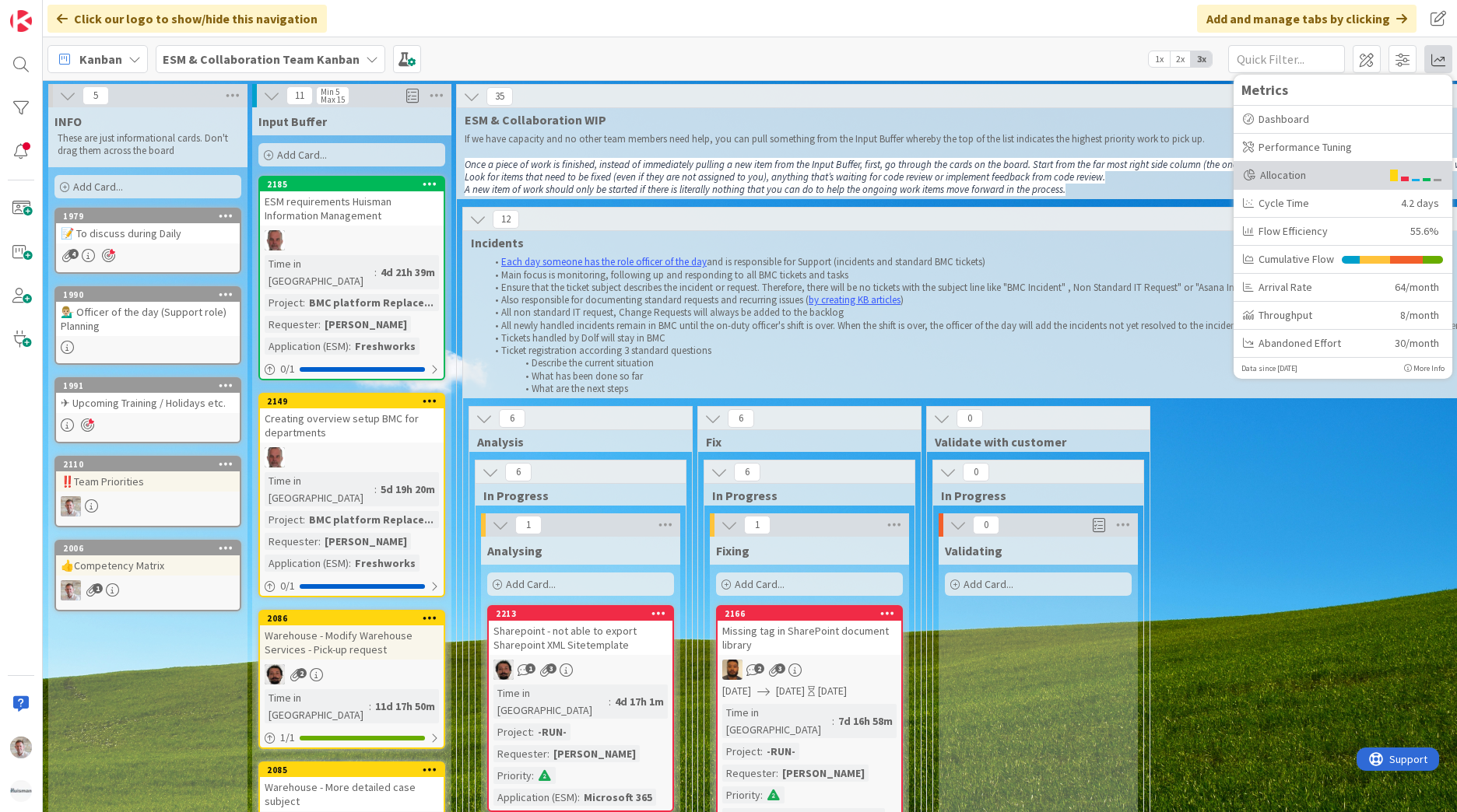
click at [1366, 172] on div "Allocation" at bounding box center [1311, 175] width 138 height 17
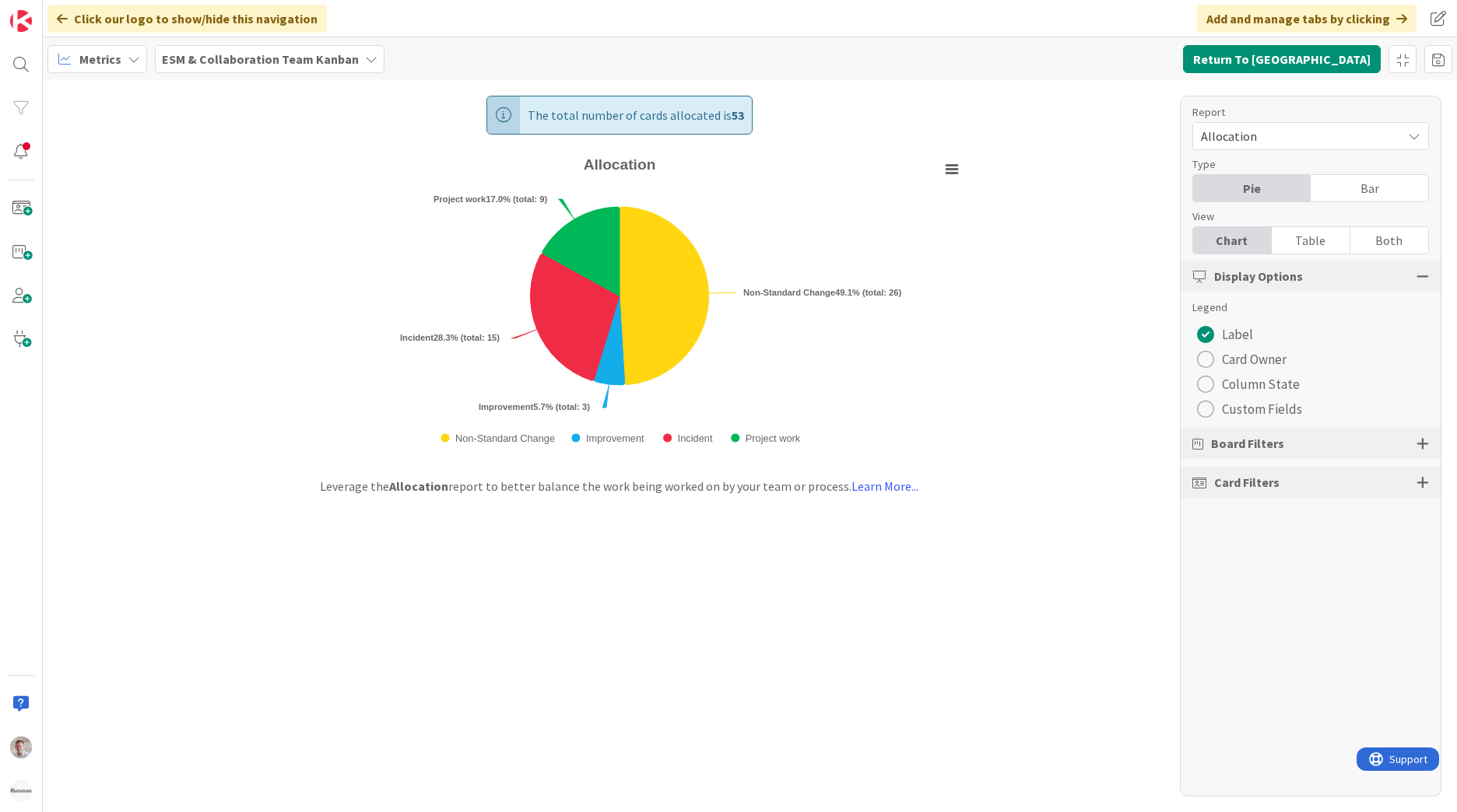
click at [1269, 135] on span "Allocation" at bounding box center [1297, 136] width 193 height 21
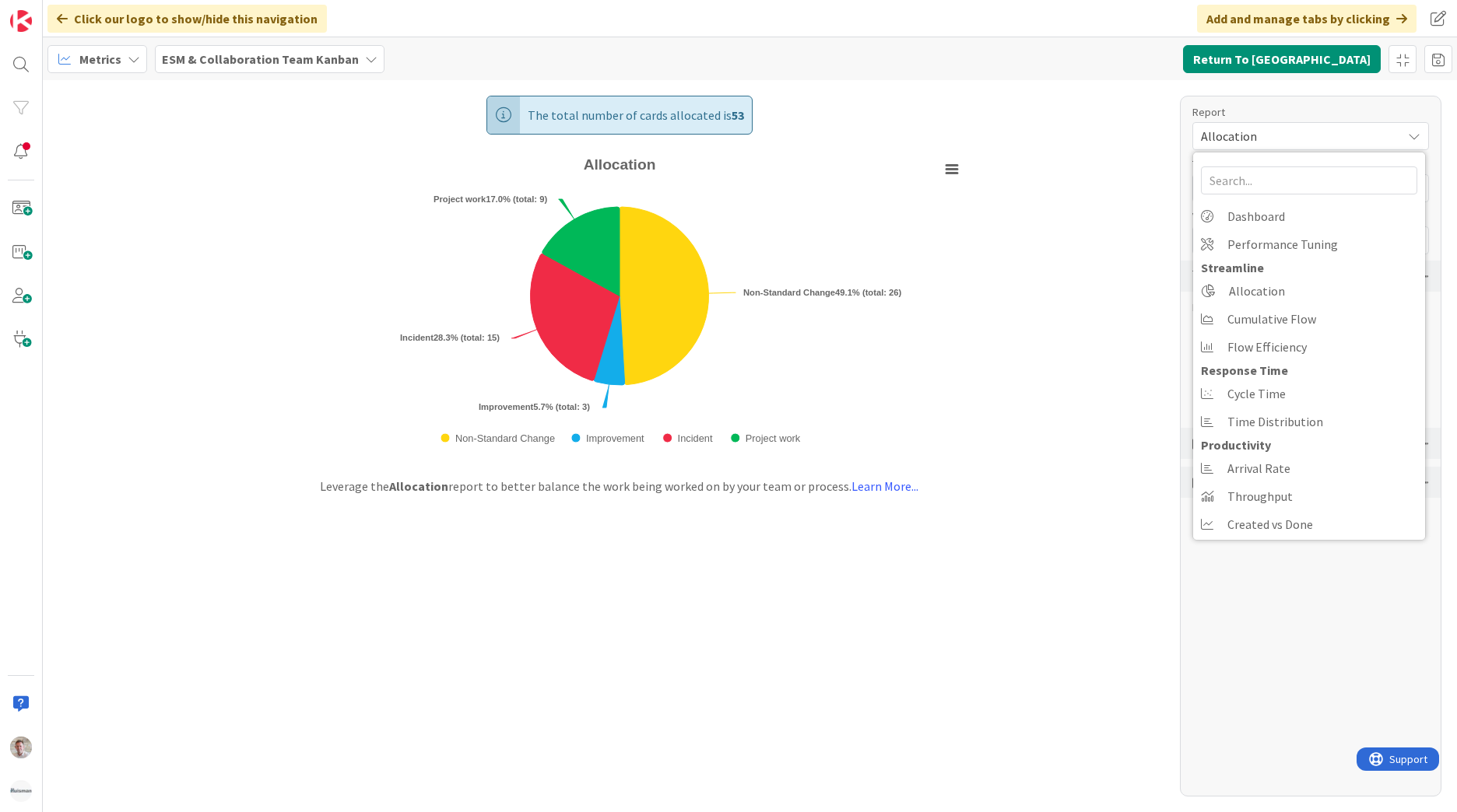
click at [208, 60] on b "ESM & Collaboration Team Kanban" at bounding box center [261, 59] width 197 height 16
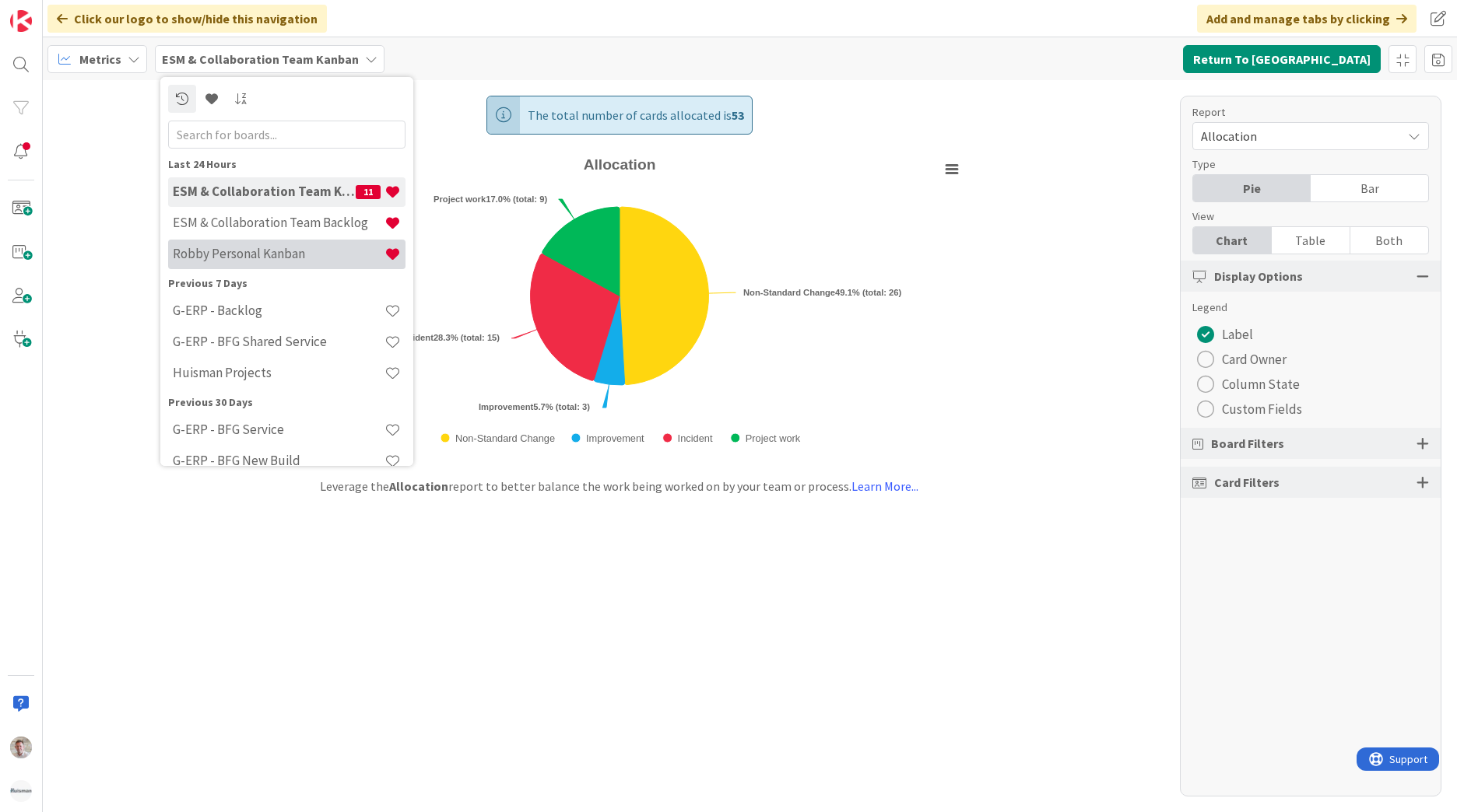
click at [220, 245] on div "Robby Personal Kanban" at bounding box center [286, 255] width 237 height 30
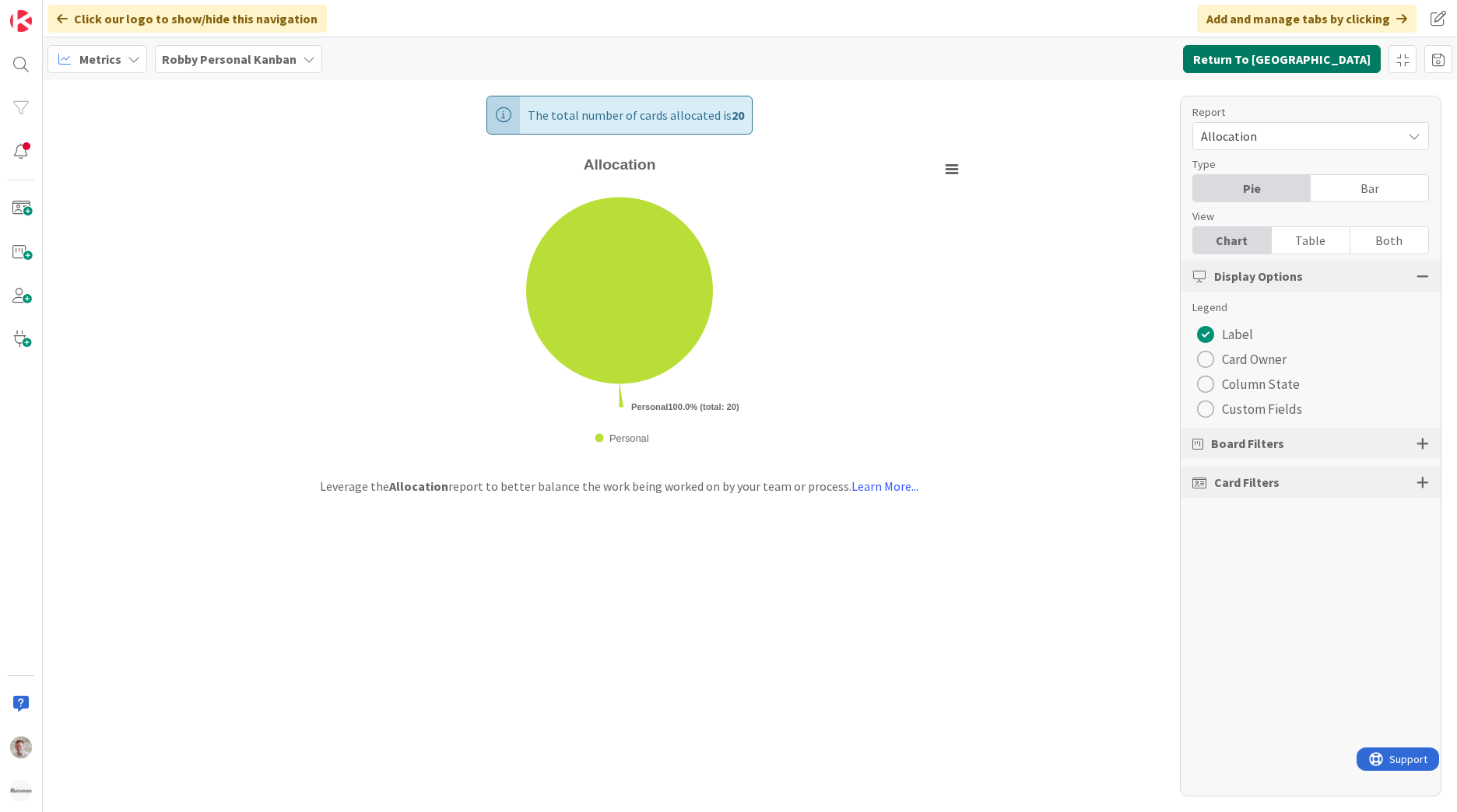
click at [1337, 60] on button "Return To [GEOGRAPHIC_DATA]" at bounding box center [1282, 60] width 198 height 28
